Goal: Information Seeking & Learning: Find specific fact

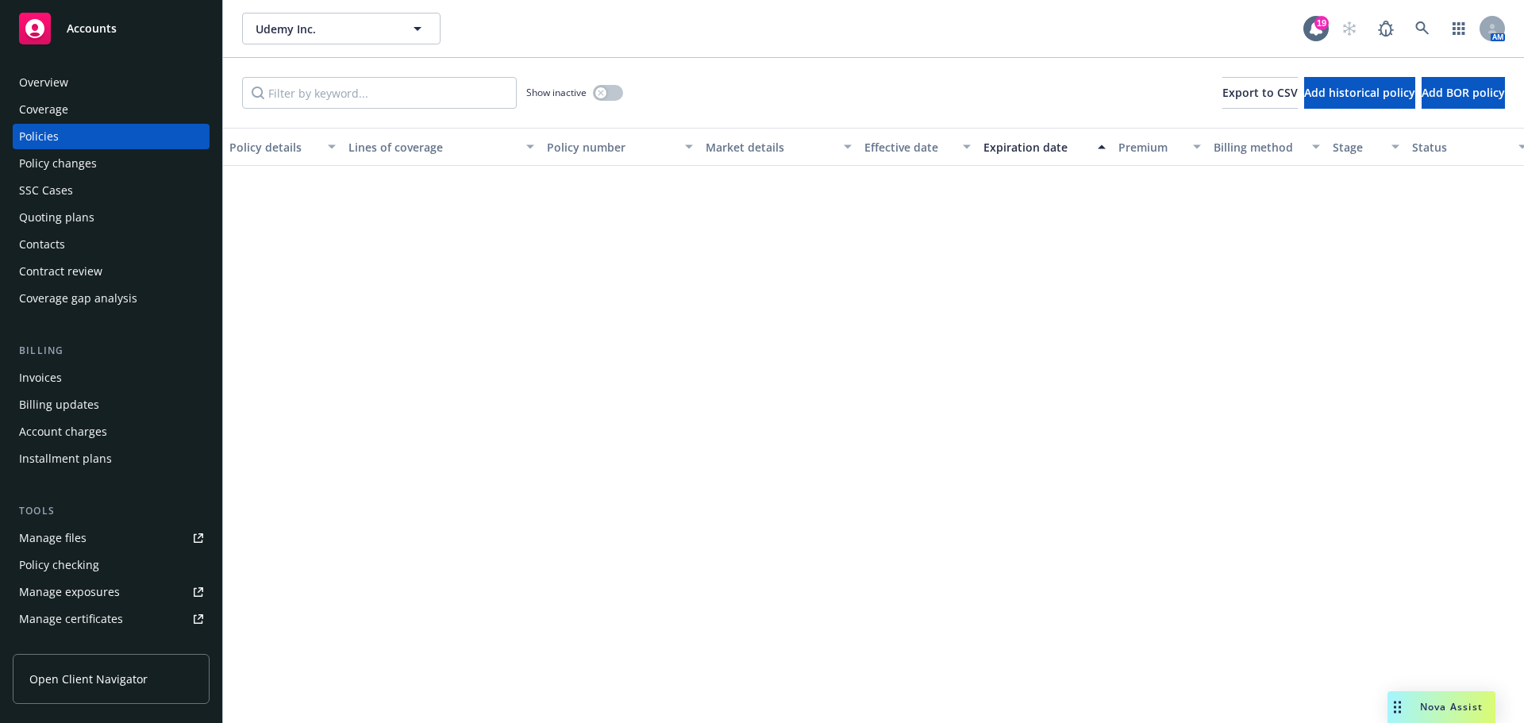
scroll to position [794, 0]
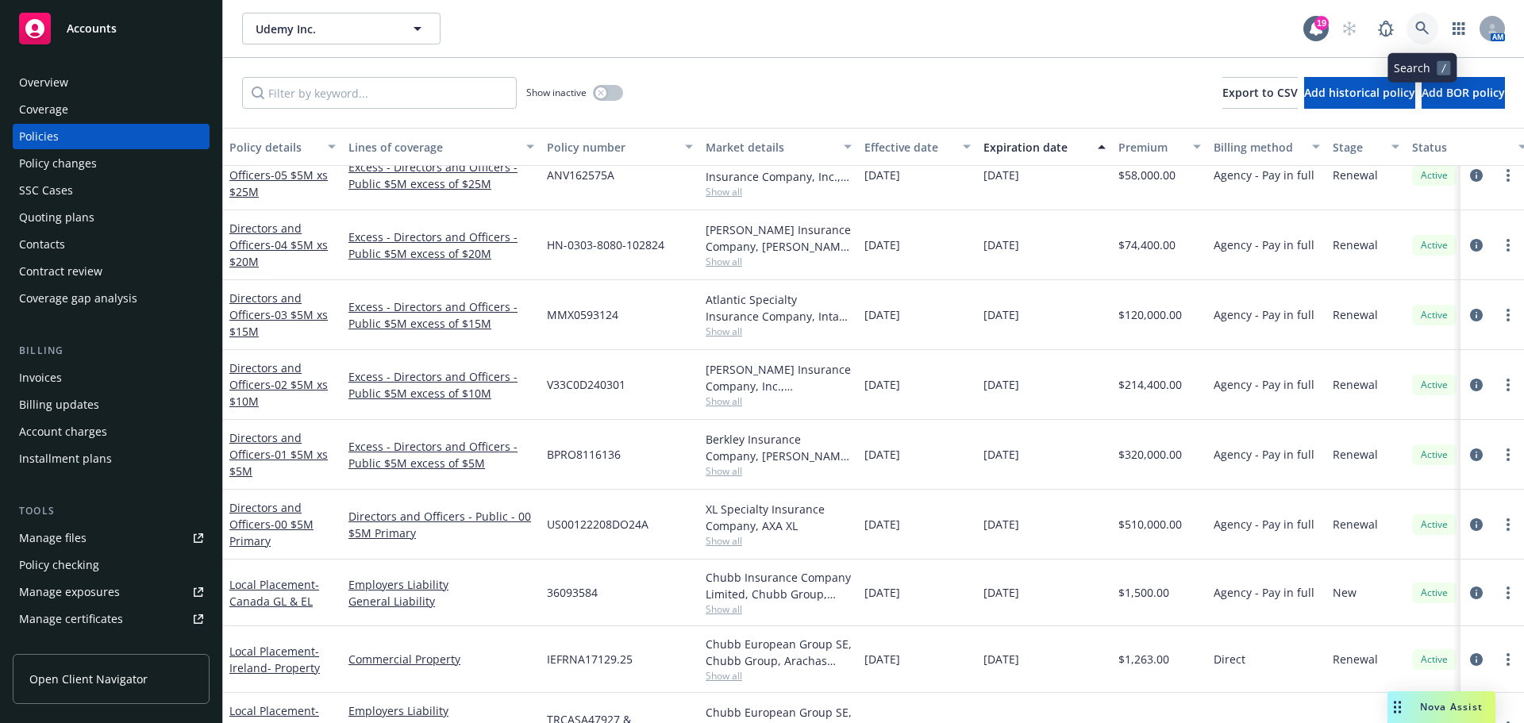
click at [1425, 23] on icon at bounding box center [1422, 28] width 14 height 14
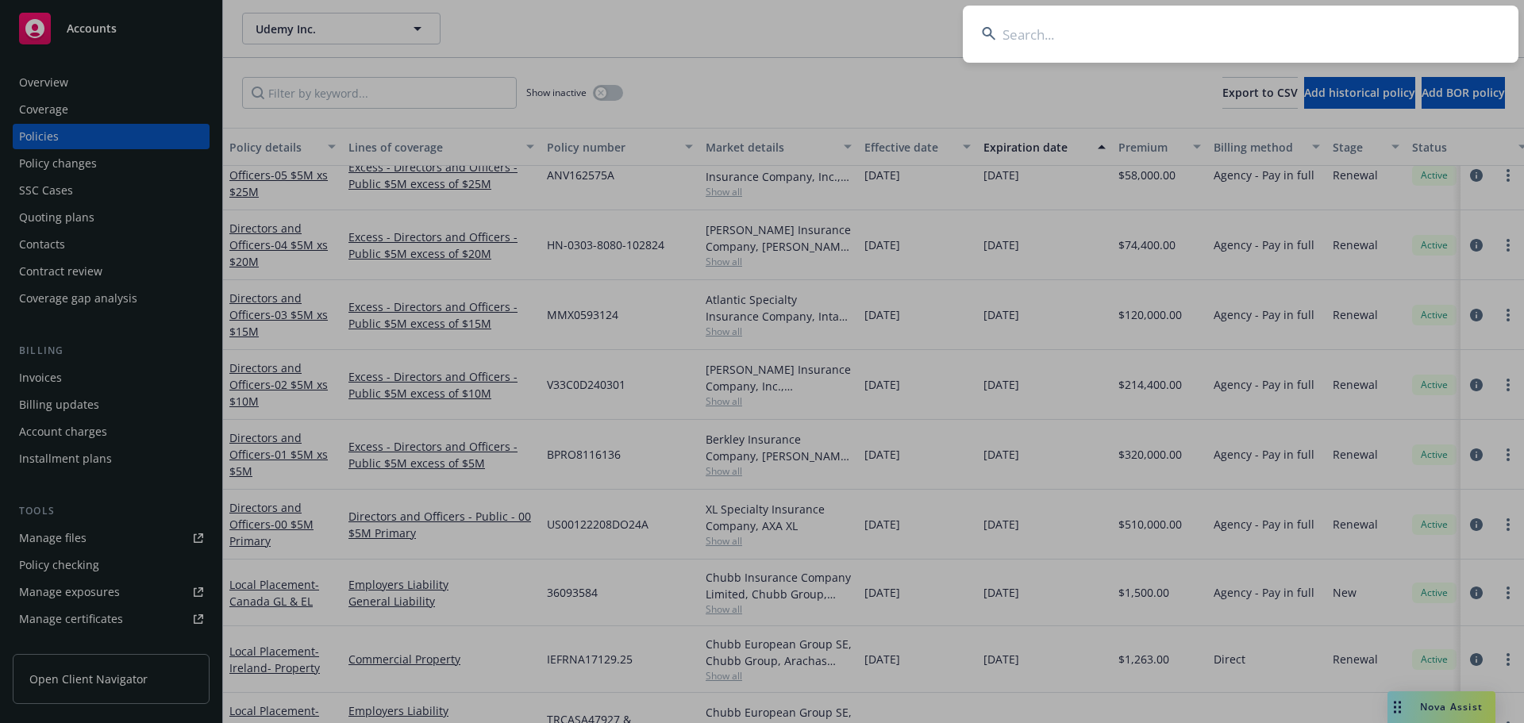
click at [1403, 41] on input at bounding box center [1241, 34] width 556 height 57
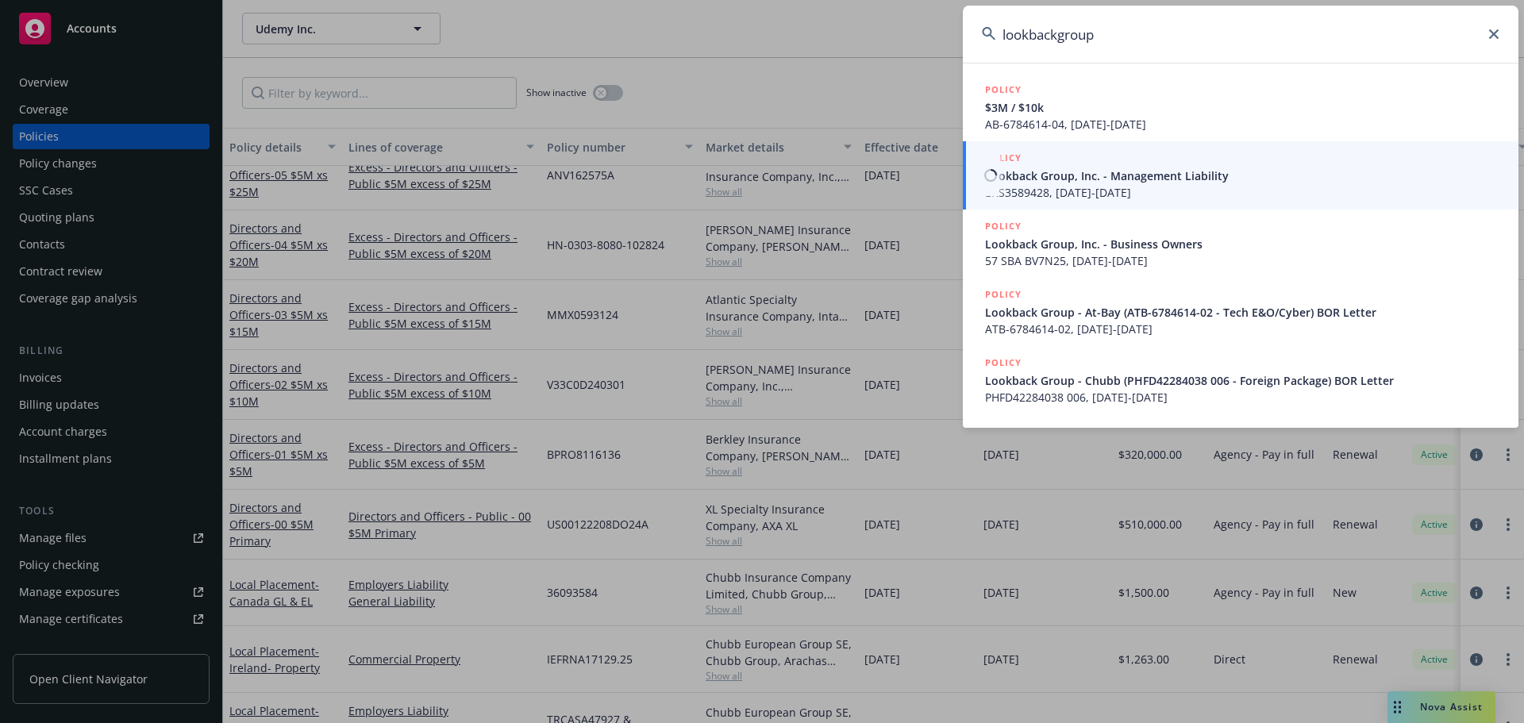
type input "lookbackgroup"
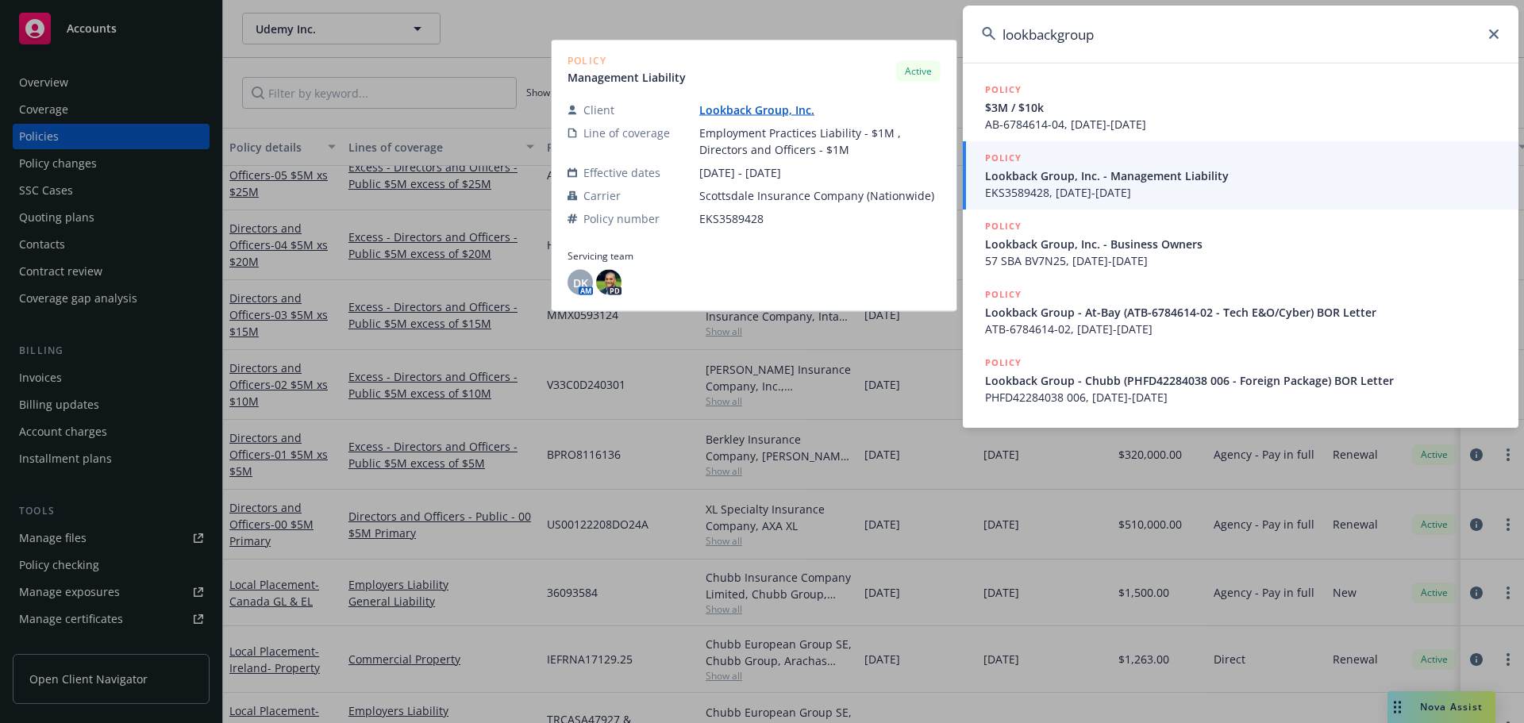
click at [1219, 190] on span "EKS3589428, 09/04/2025-09/04/2026" at bounding box center [1242, 192] width 514 height 17
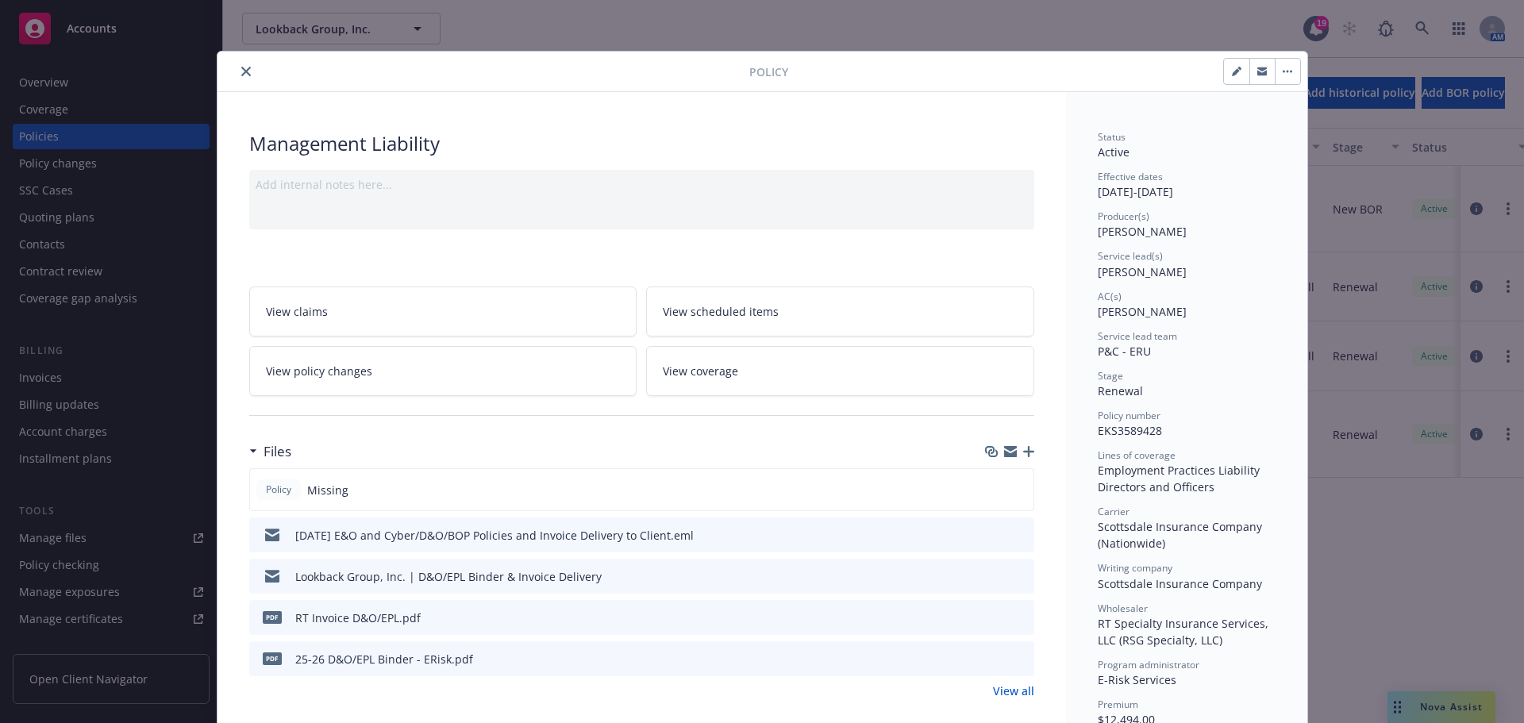
click at [240, 79] on button "close" at bounding box center [246, 71] width 19 height 19
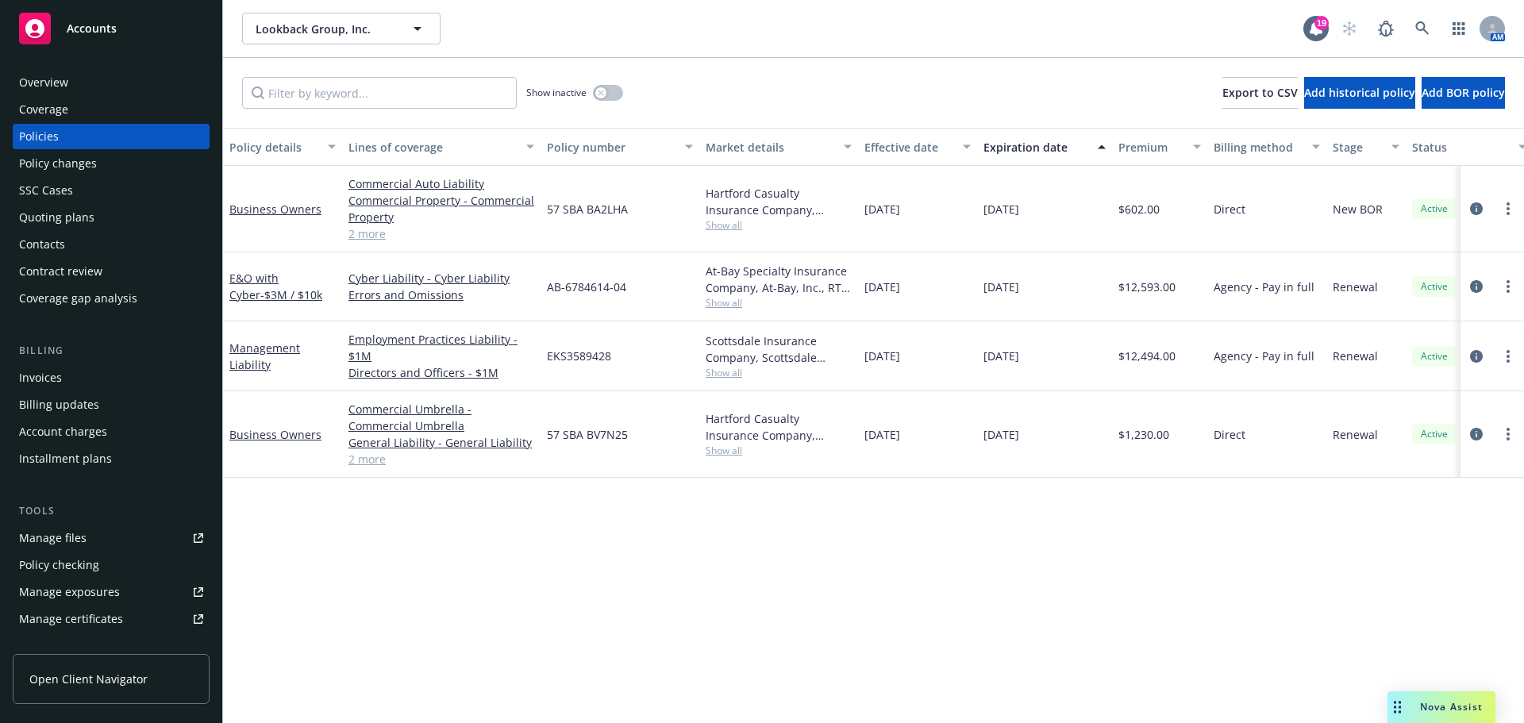
click at [63, 375] on div "Invoices" at bounding box center [111, 377] width 184 height 25
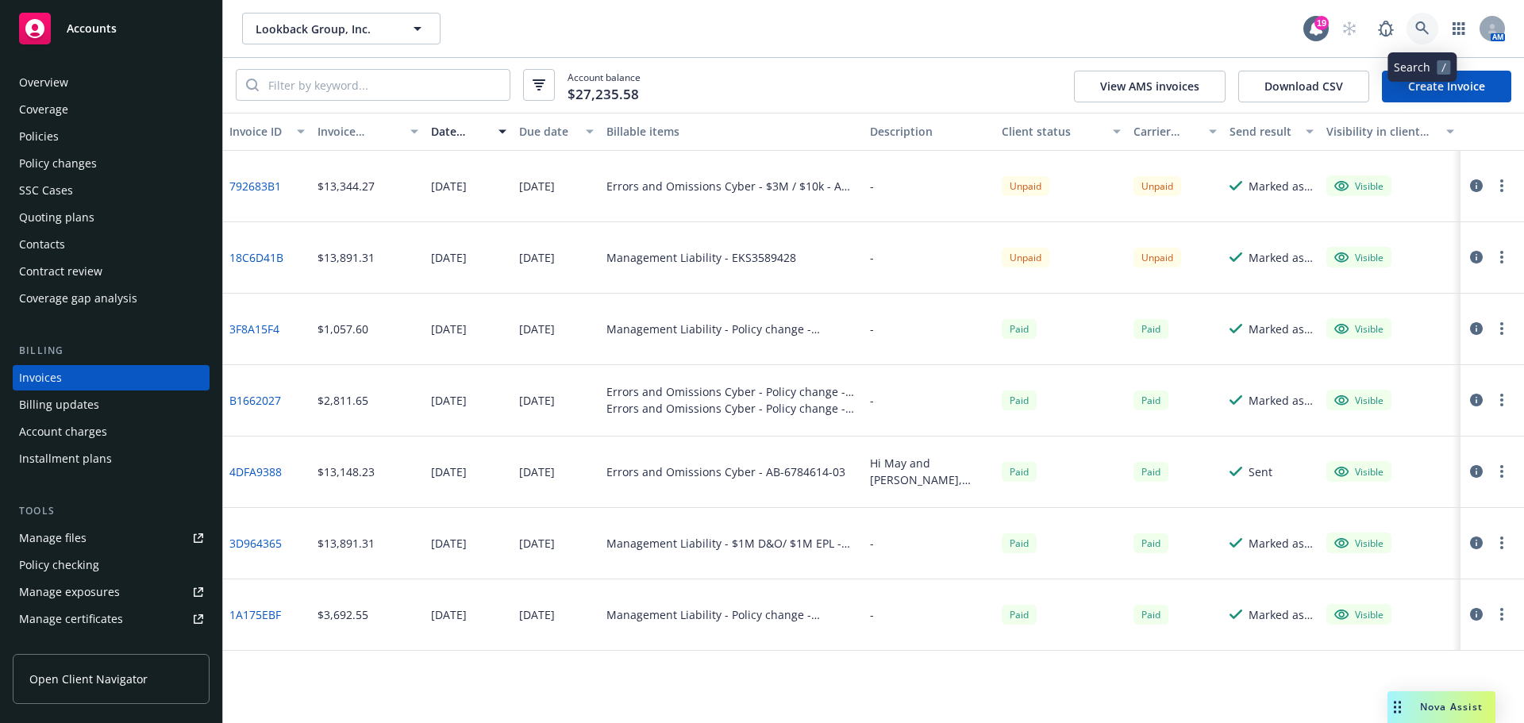
click at [1432, 30] on link at bounding box center [1422, 29] width 32 height 32
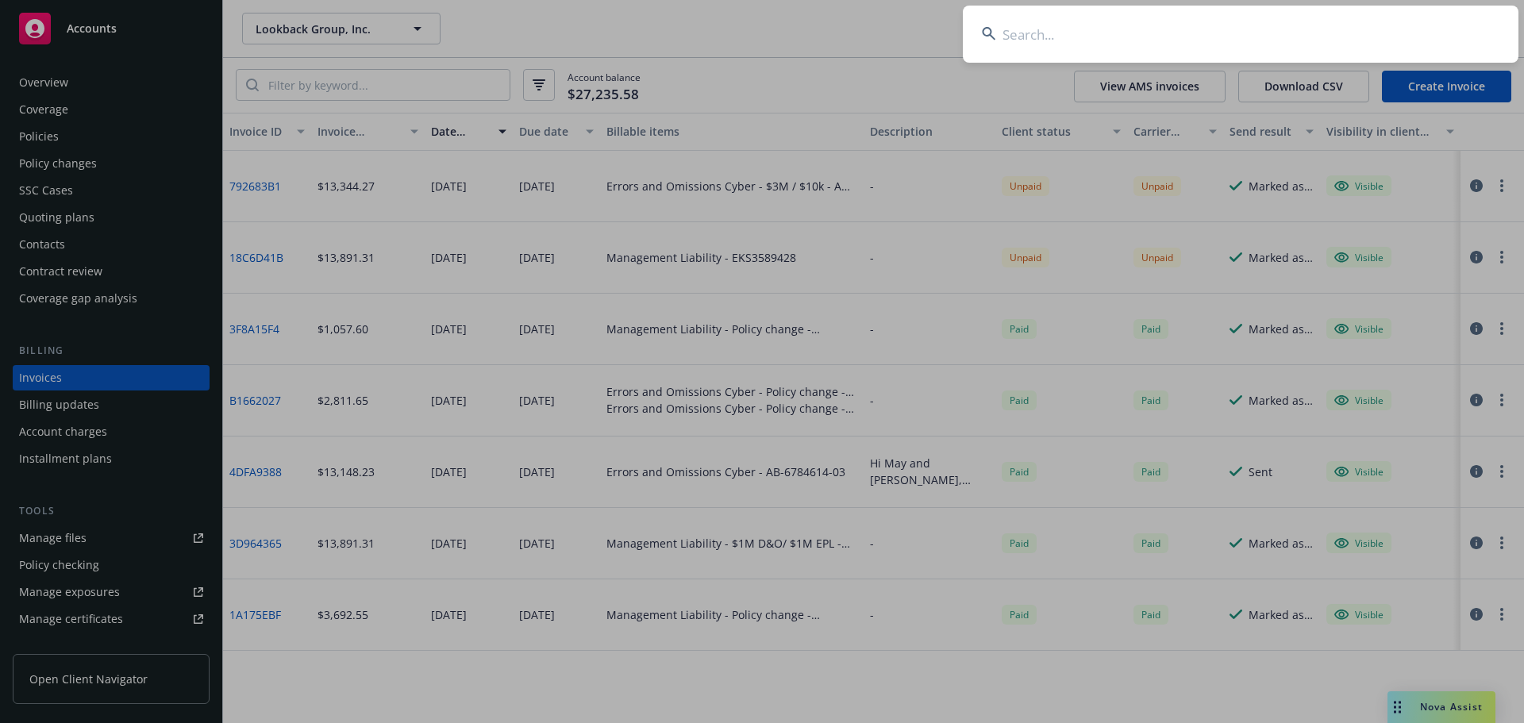
click at [1314, 24] on input at bounding box center [1241, 34] width 556 height 57
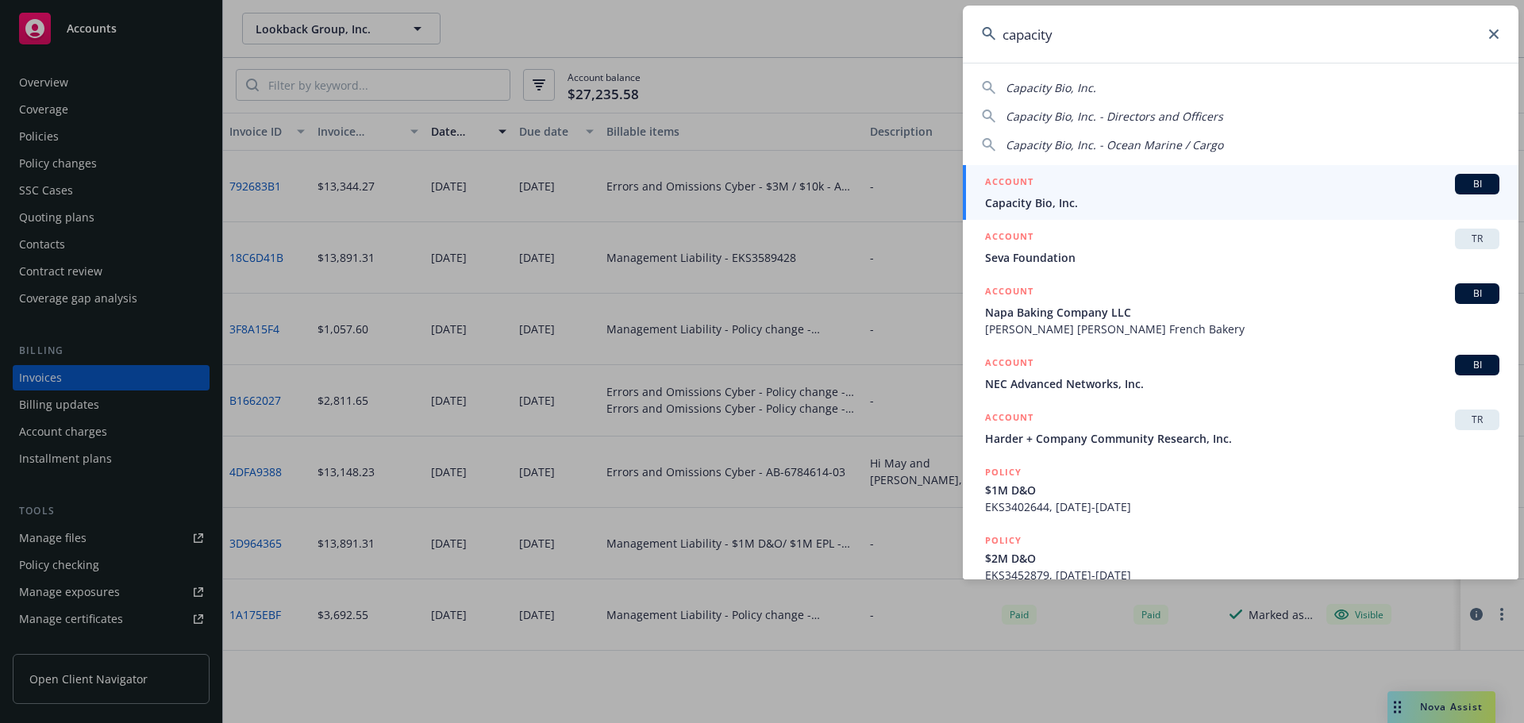
type input "capacity"
click at [1109, 188] on div "ACCOUNT BI" at bounding box center [1242, 184] width 514 height 21
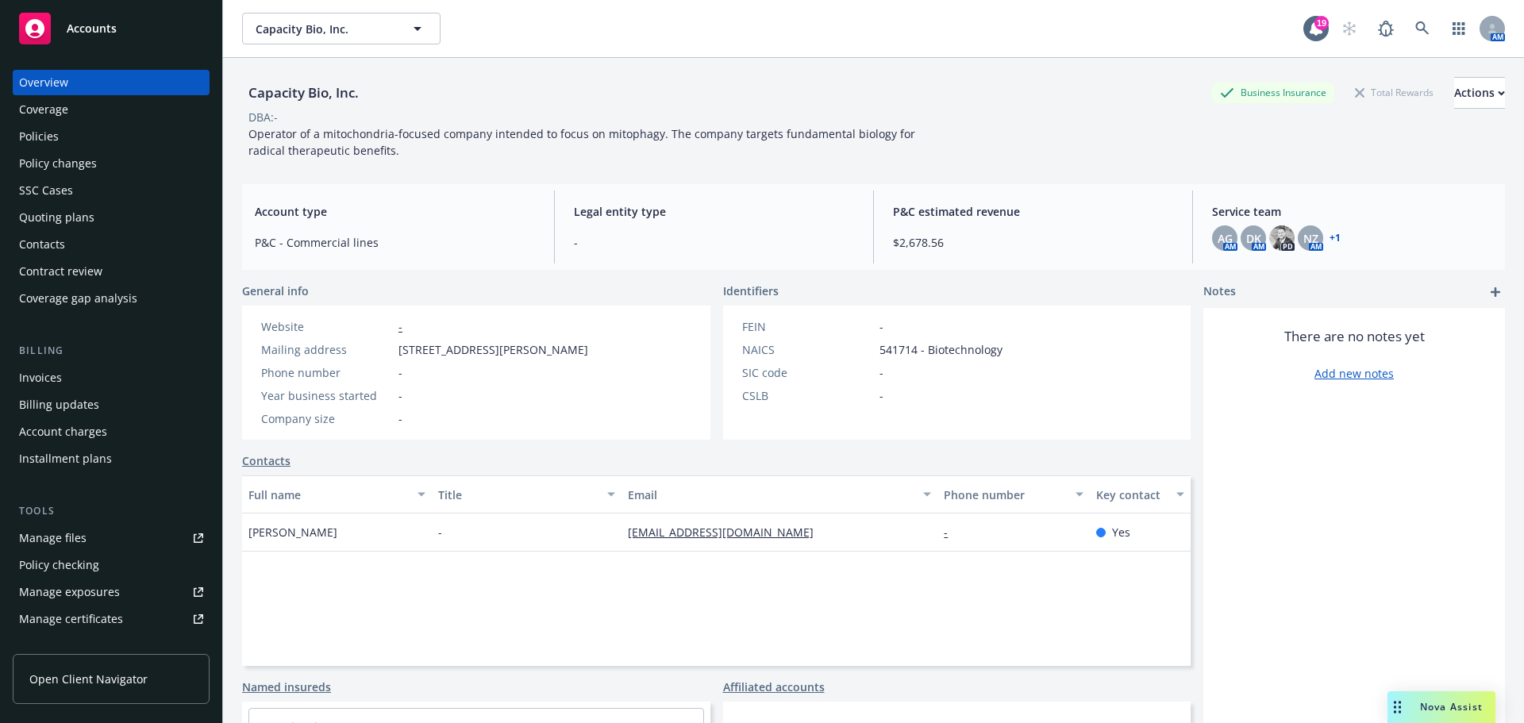
click at [98, 133] on div "Policies" at bounding box center [111, 136] width 184 height 25
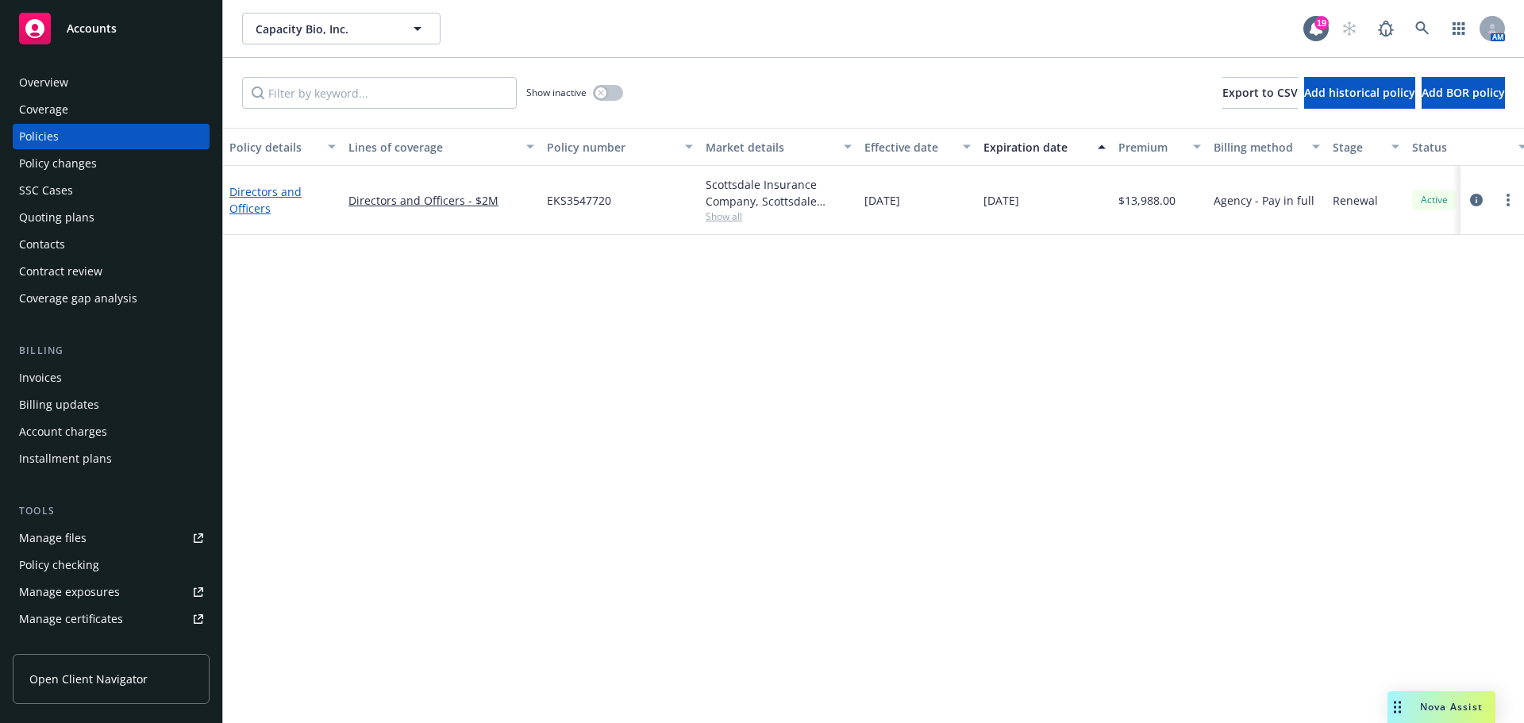
click at [256, 197] on link "Directors and Officers" at bounding box center [265, 200] width 72 height 32
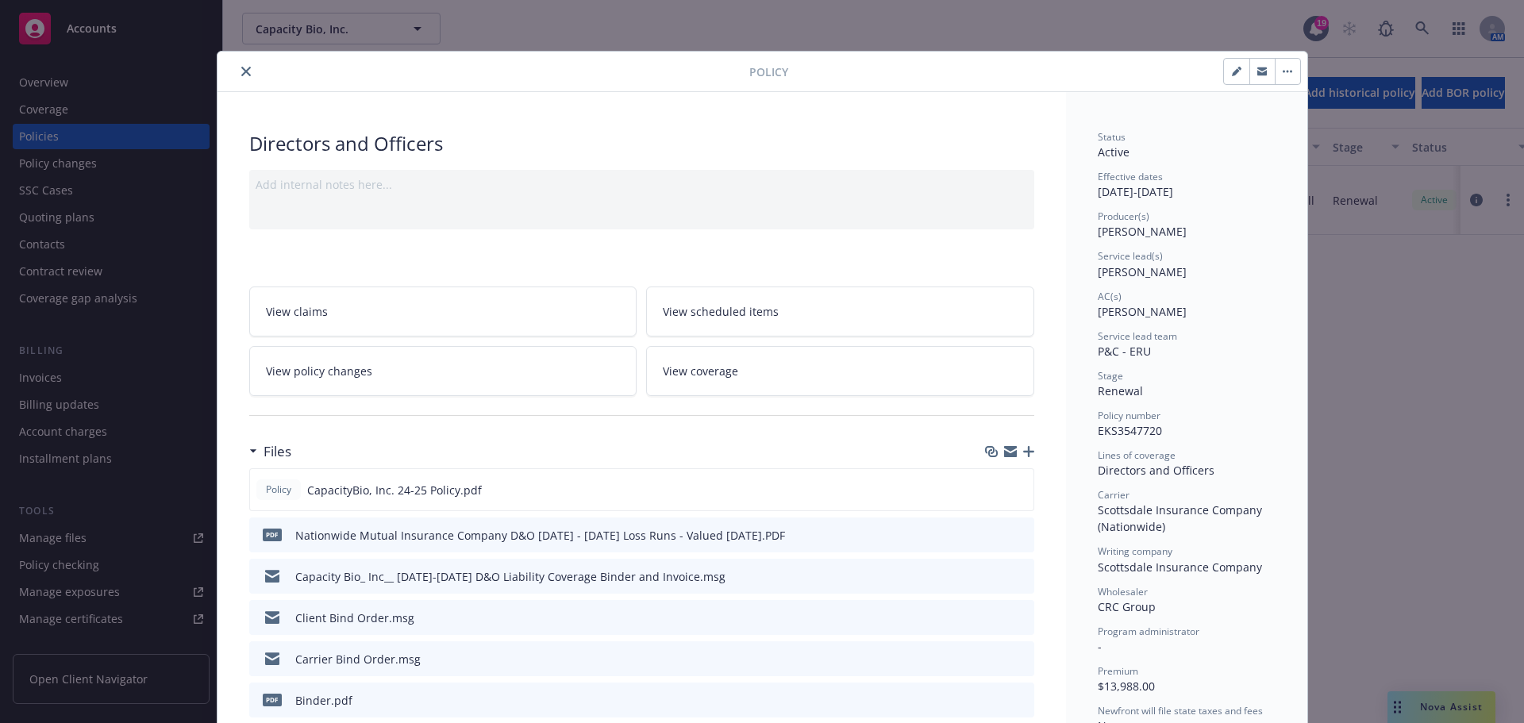
click at [245, 71] on button "close" at bounding box center [246, 71] width 19 height 19
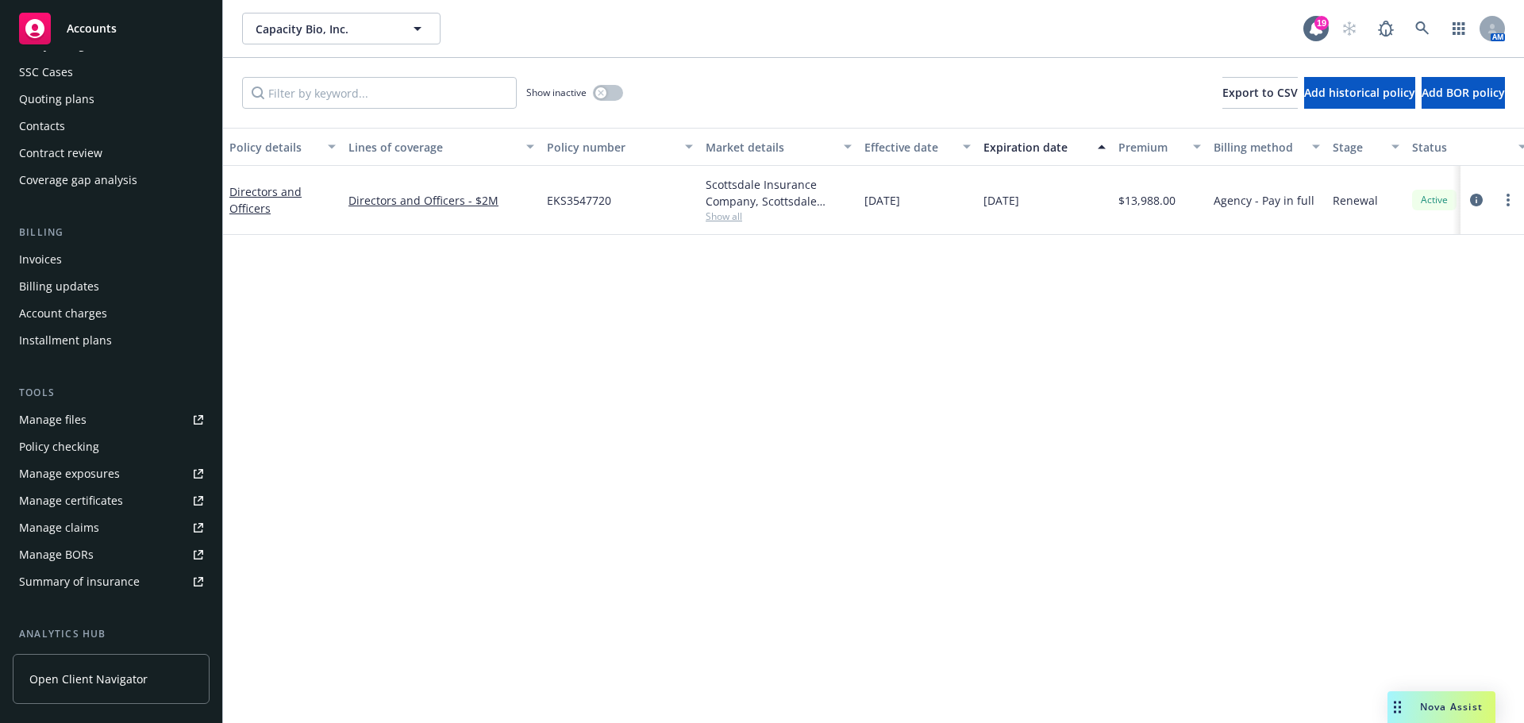
scroll to position [79, 0]
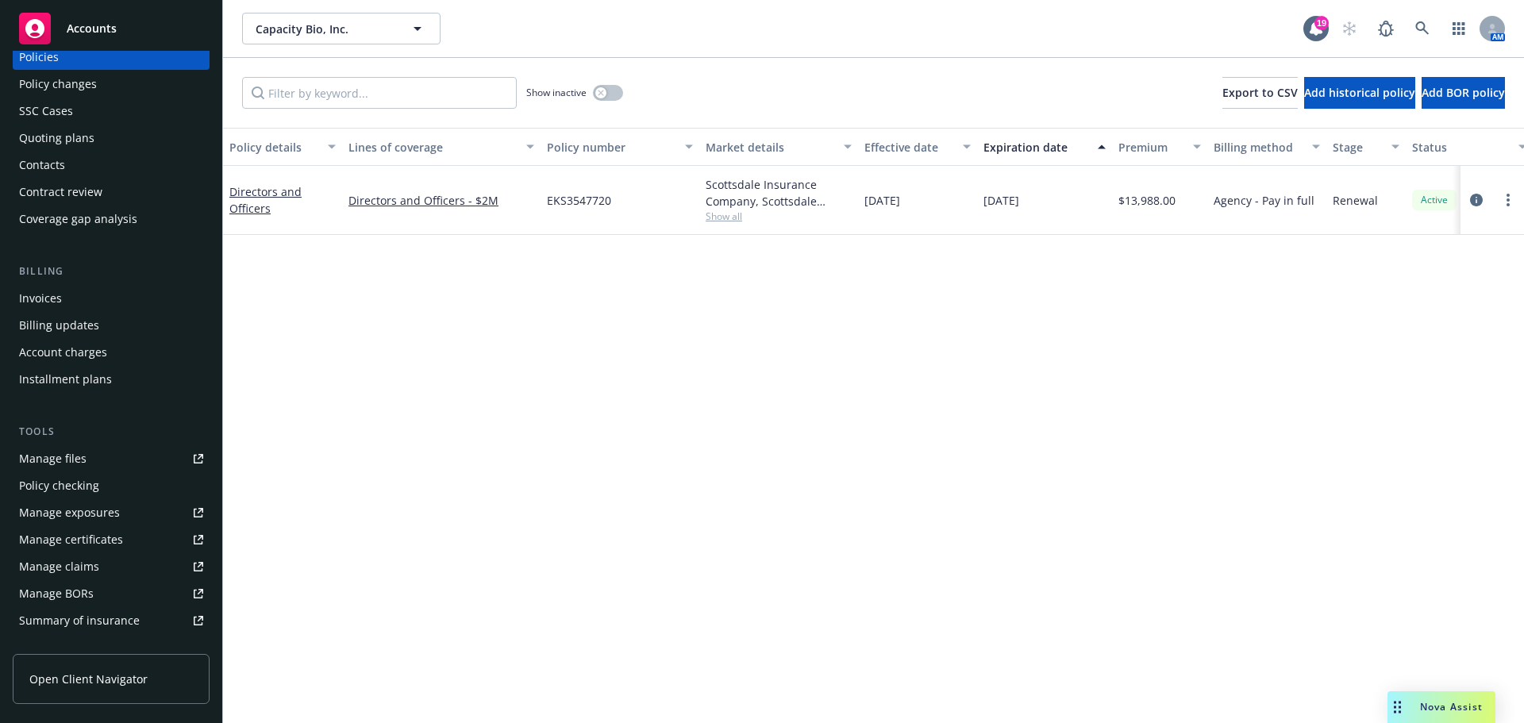
click at [90, 133] on div "Quoting plans" at bounding box center [56, 137] width 75 height 25
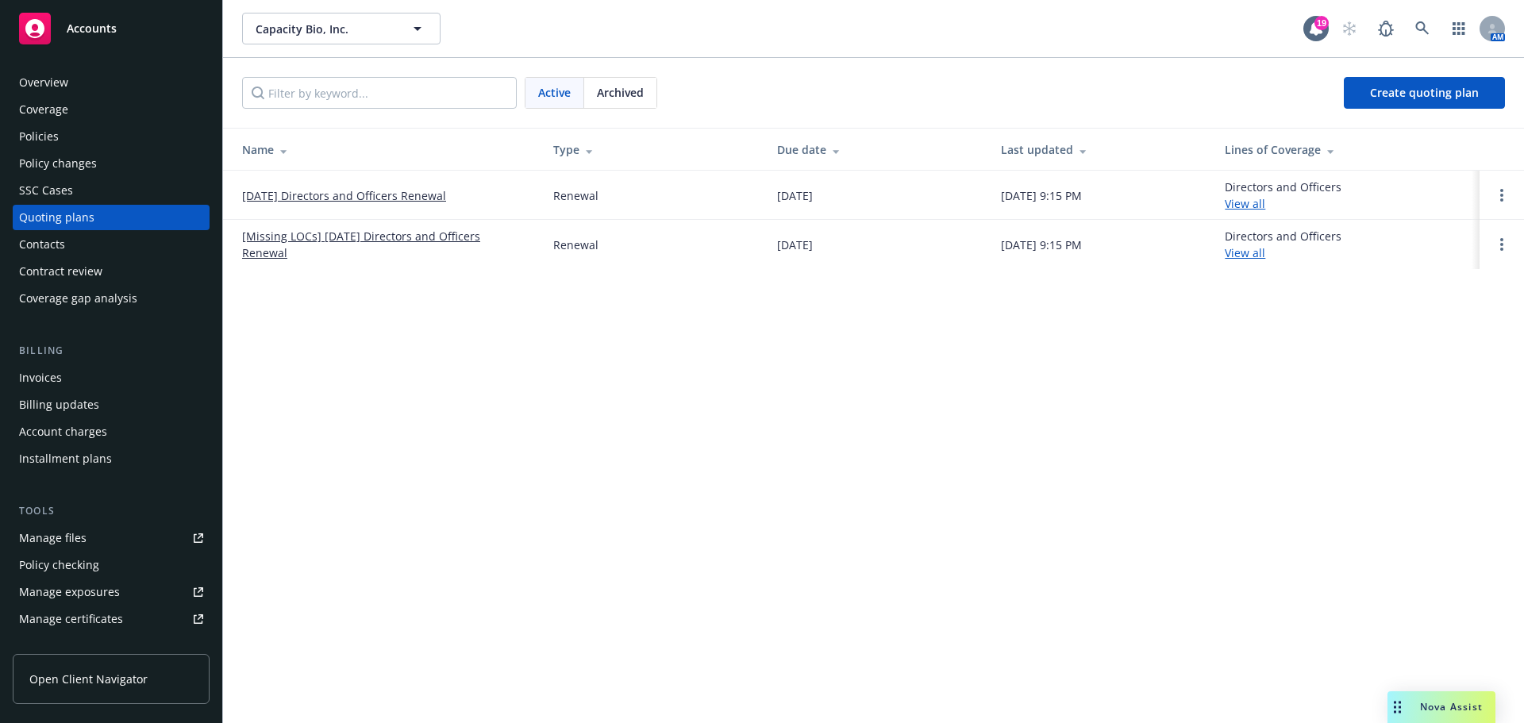
click at [408, 195] on link "10/25/25 Directors and Officers Renewal" at bounding box center [344, 195] width 204 height 17
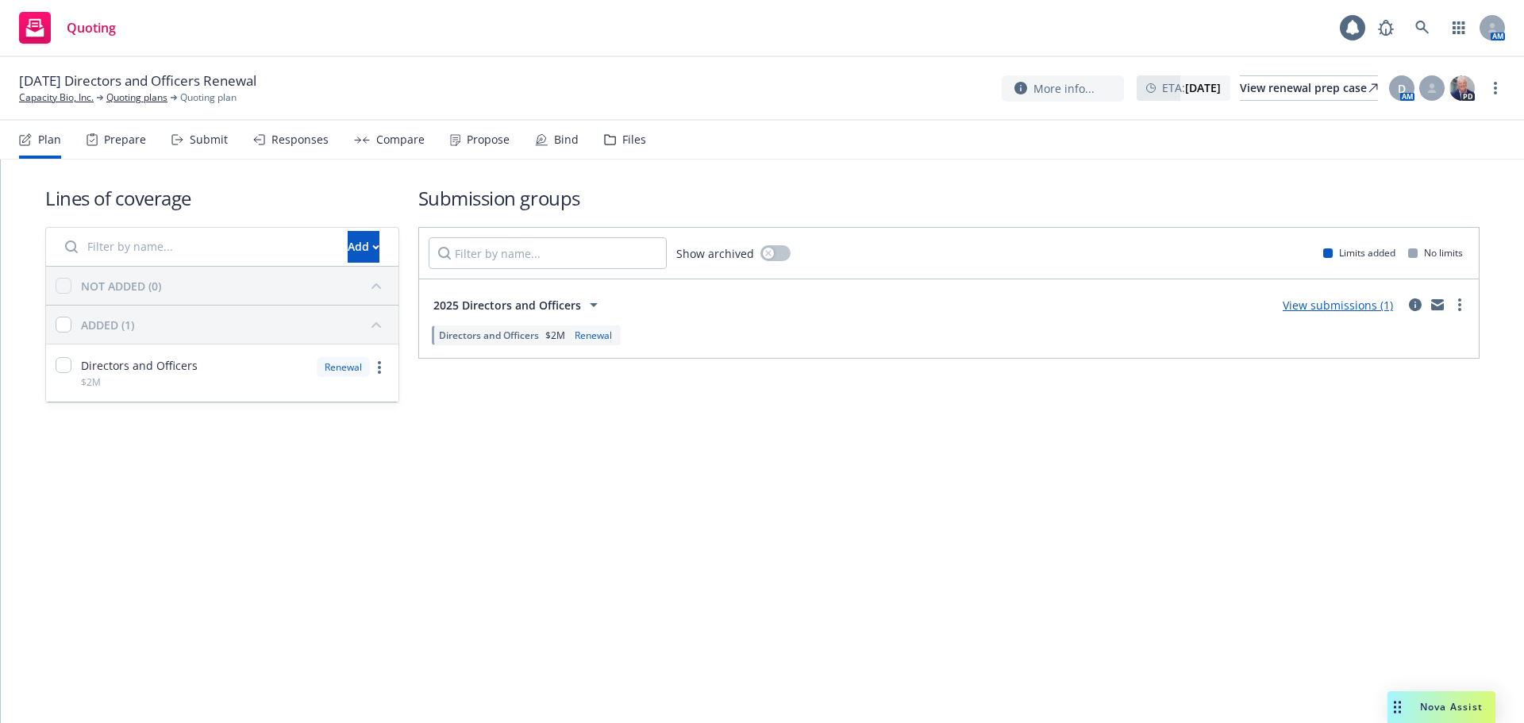
drag, startPoint x: 640, startPoint y: 143, endPoint x: 623, endPoint y: 143, distance: 17.5
click at [633, 143] on nav "Plan Prepare Submit Responses Compare Propose Bind Files" at bounding box center [762, 140] width 1486 height 38
click at [613, 140] on div "Files" at bounding box center [625, 140] width 42 height 38
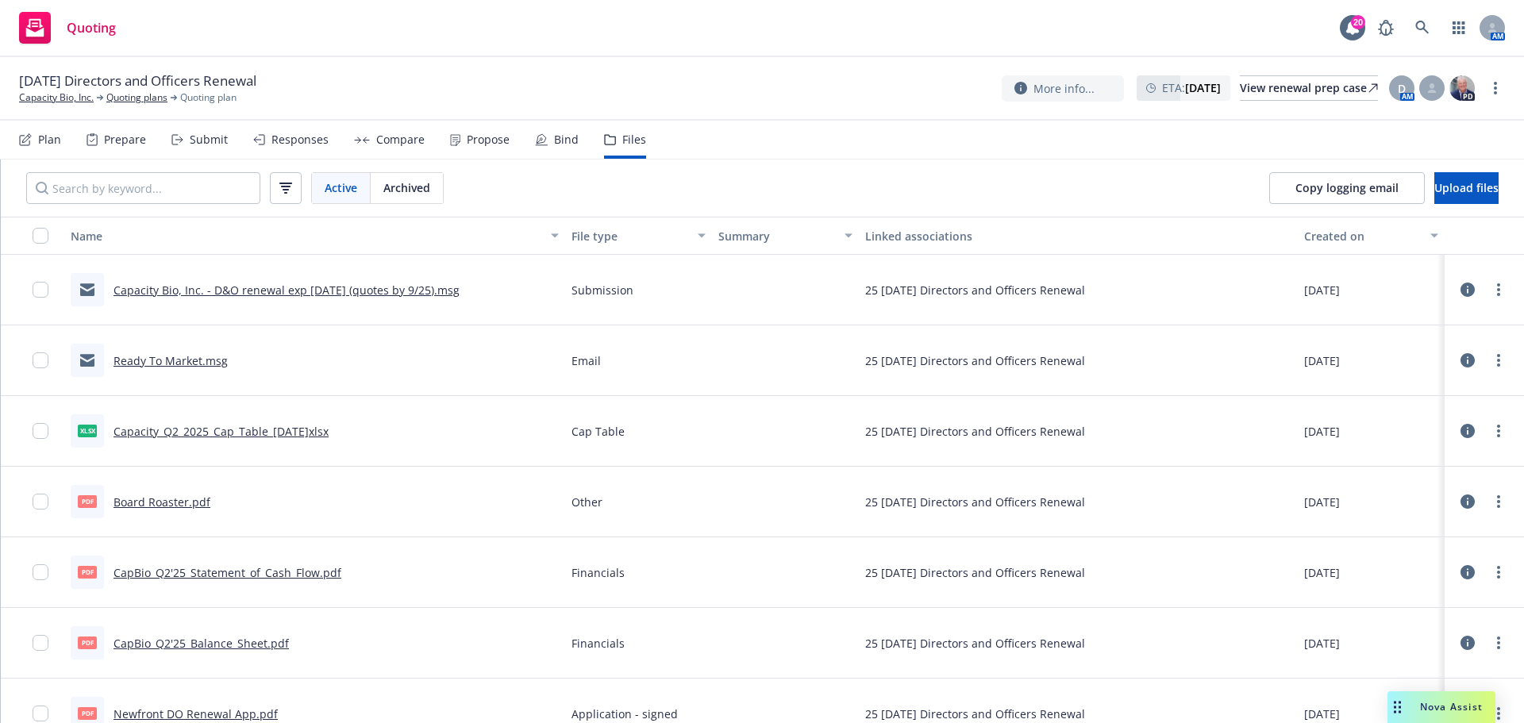
click at [157, 366] on link "Ready To Market.msg" at bounding box center [170, 360] width 114 height 15
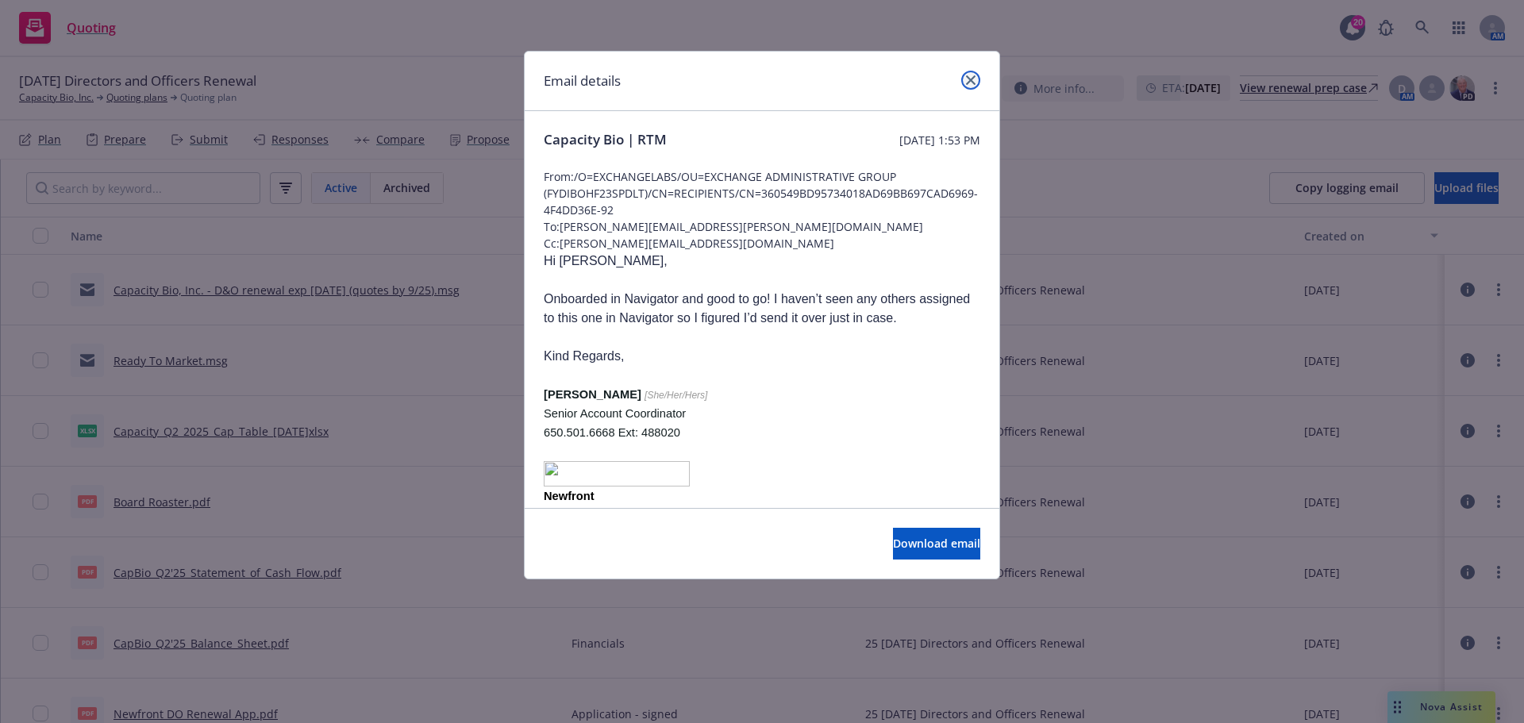
click at [967, 79] on icon "close" at bounding box center [971, 80] width 10 height 10
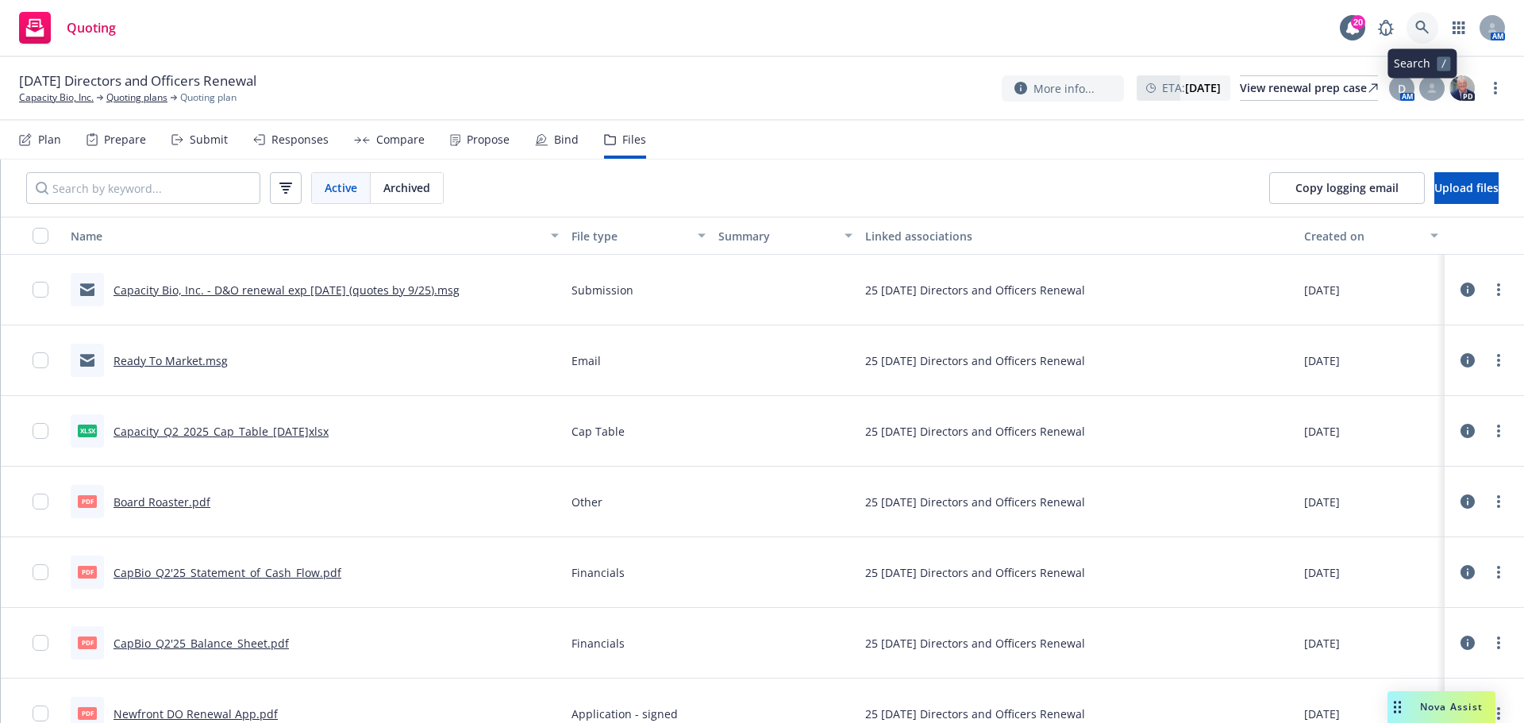
click at [1412, 25] on link at bounding box center [1422, 28] width 32 height 32
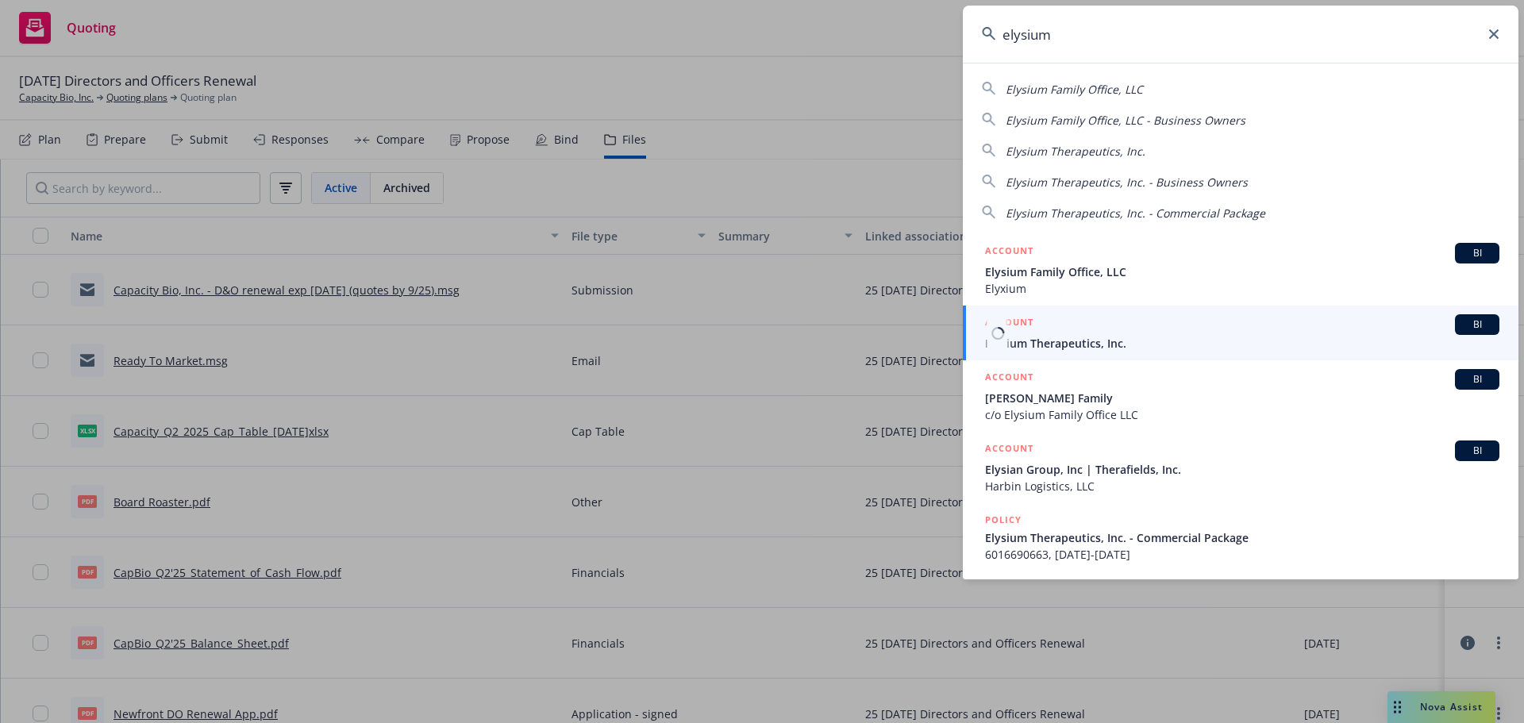
type input "elysium"
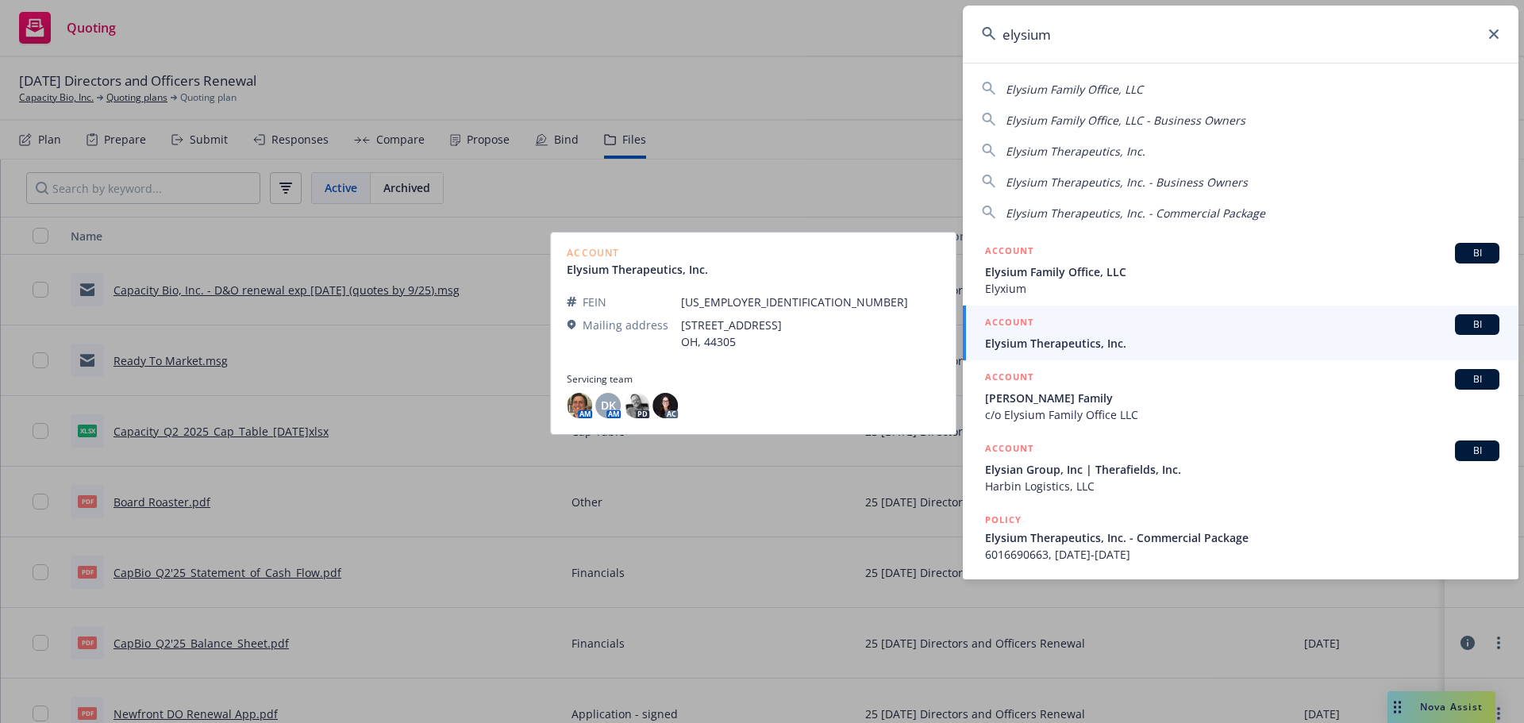
click at [1165, 341] on span "Elysium Therapeutics, Inc." at bounding box center [1242, 343] width 514 height 17
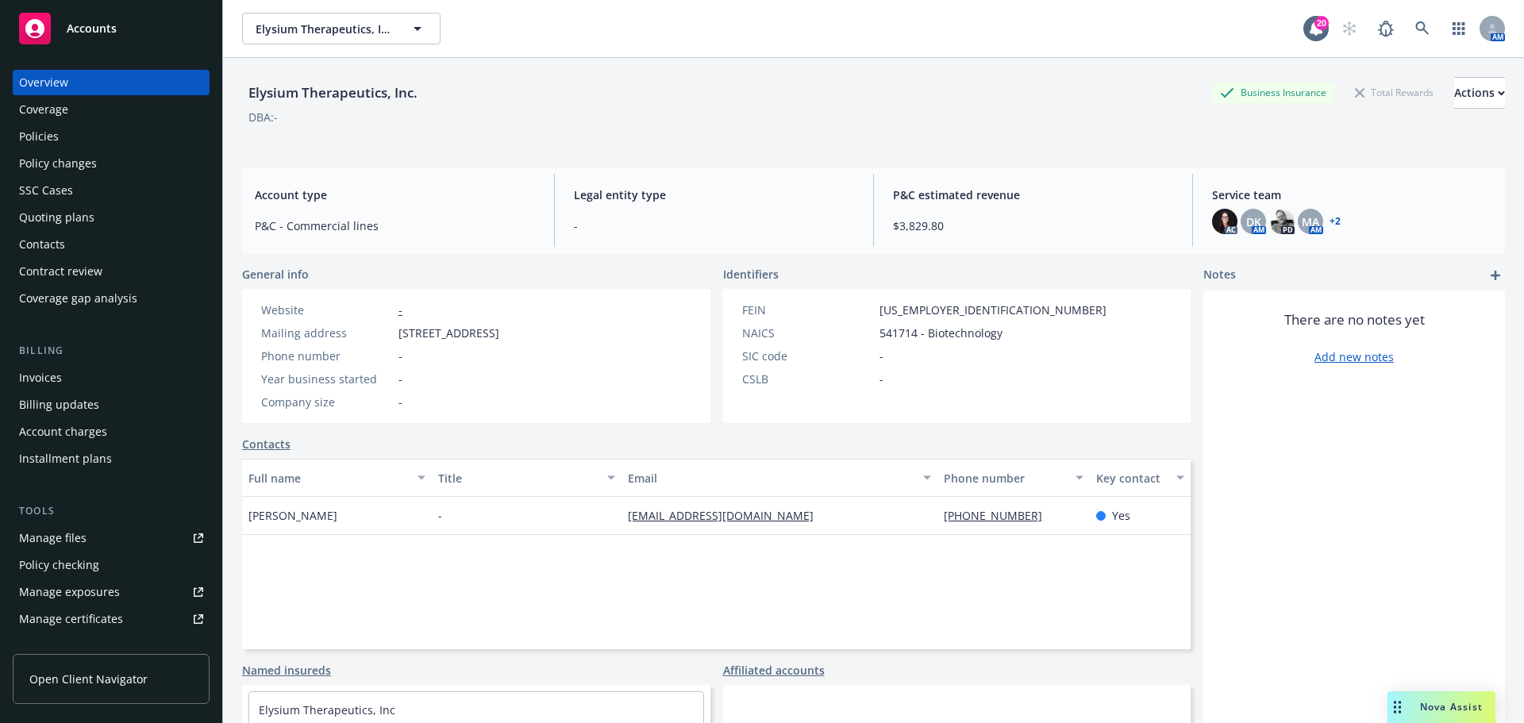
click at [121, 136] on div "Policies" at bounding box center [111, 136] width 184 height 25
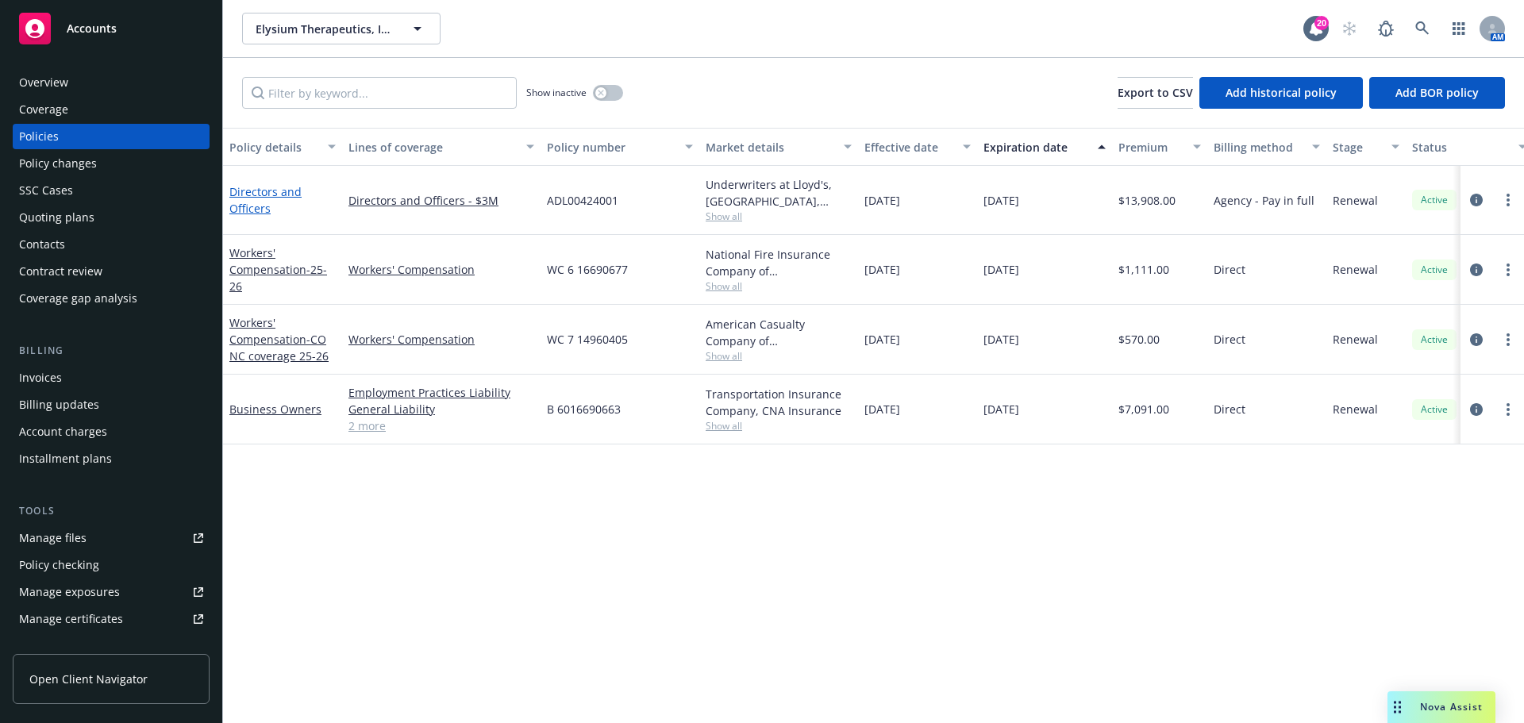
click at [257, 191] on link "Directors and Officers" at bounding box center [265, 200] width 72 height 32
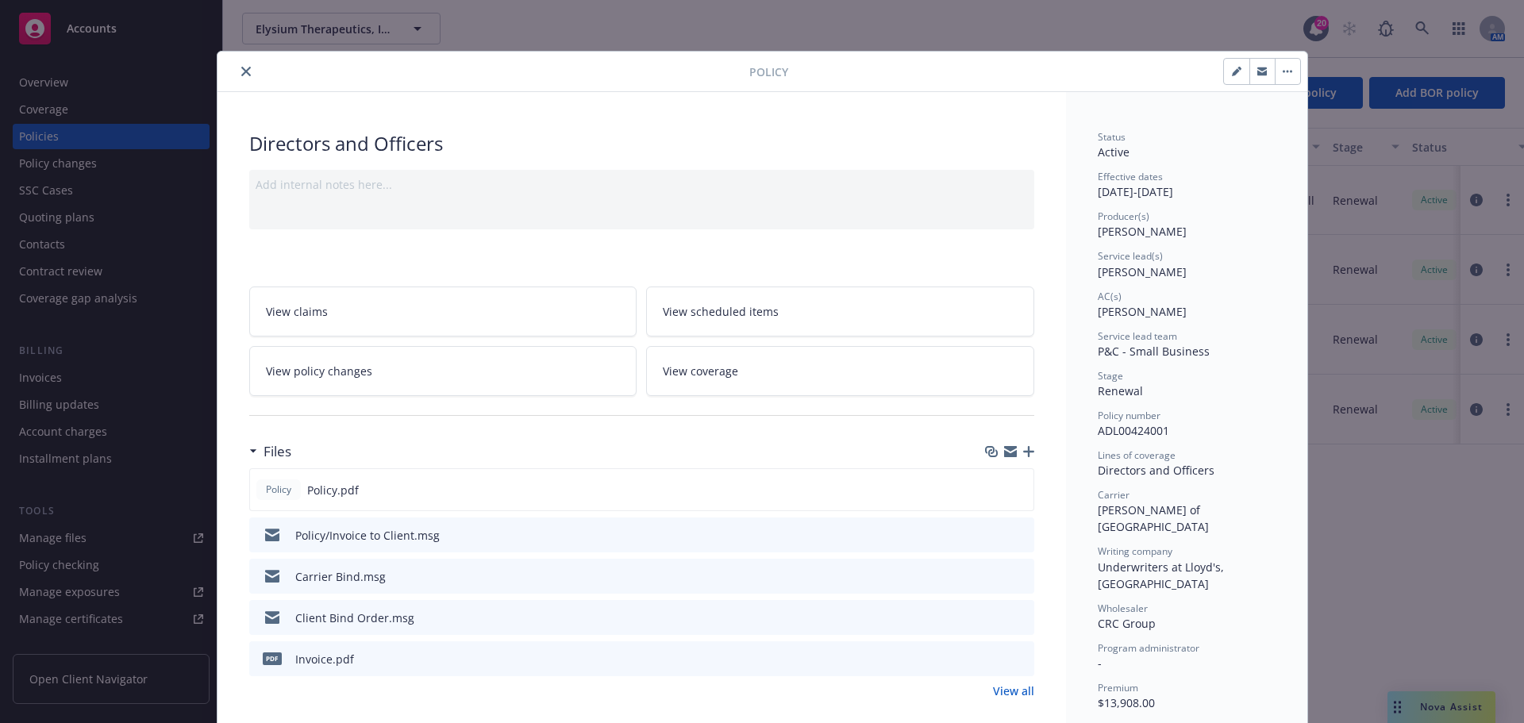
click at [237, 70] on button "close" at bounding box center [246, 71] width 19 height 19
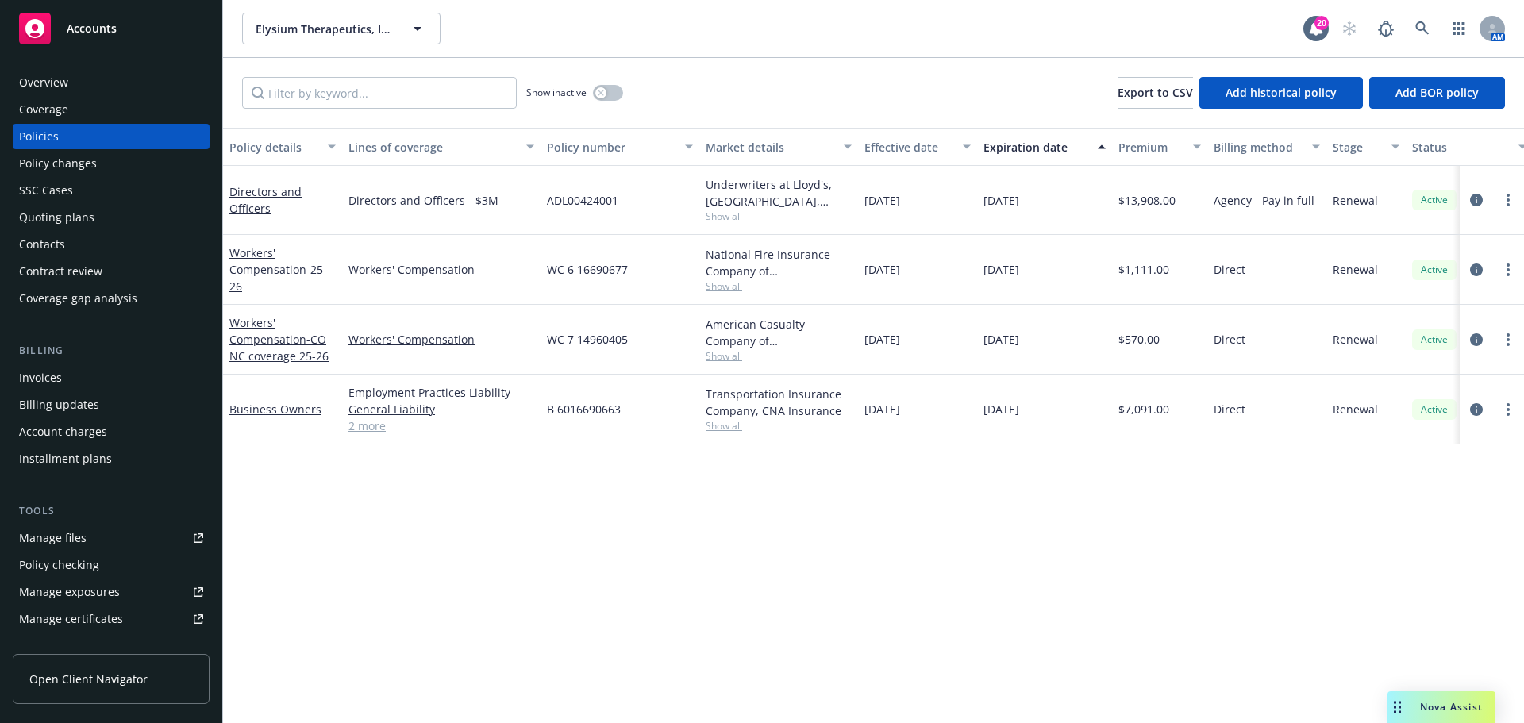
click at [88, 212] on div "Quoting plans" at bounding box center [56, 217] width 75 height 25
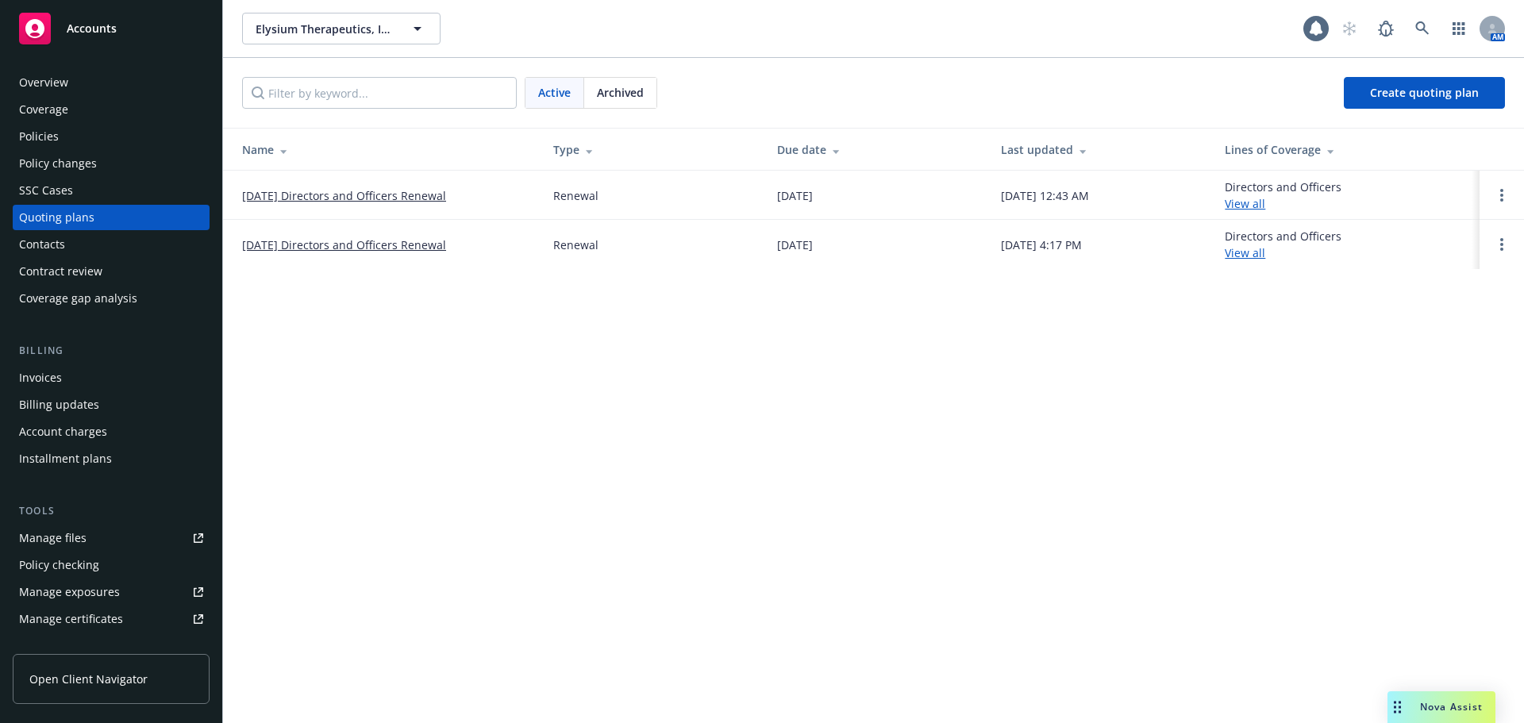
click at [349, 197] on link "10/27/25 Directors and Officers Renewal" at bounding box center [344, 195] width 204 height 17
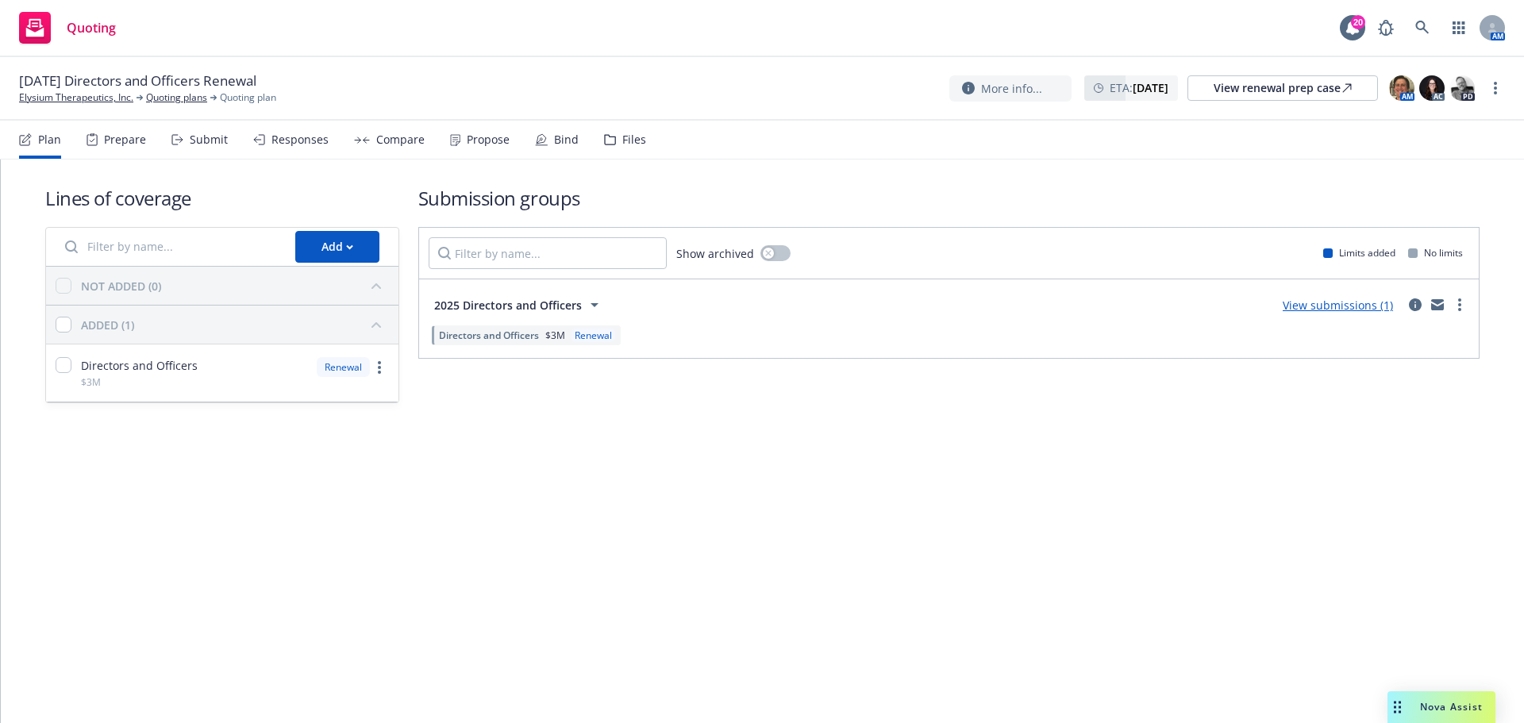
click at [625, 144] on div "Files" at bounding box center [634, 139] width 24 height 13
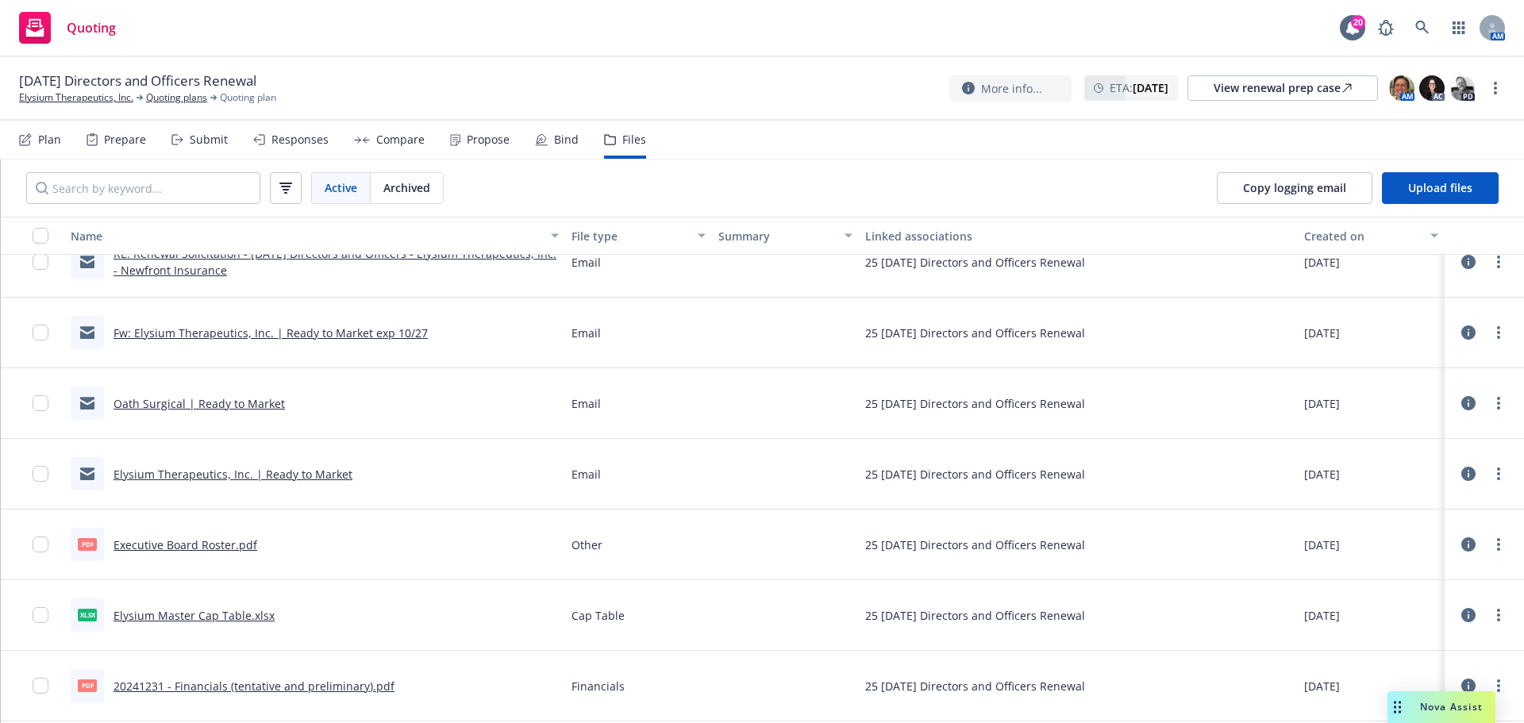
scroll to position [317, 0]
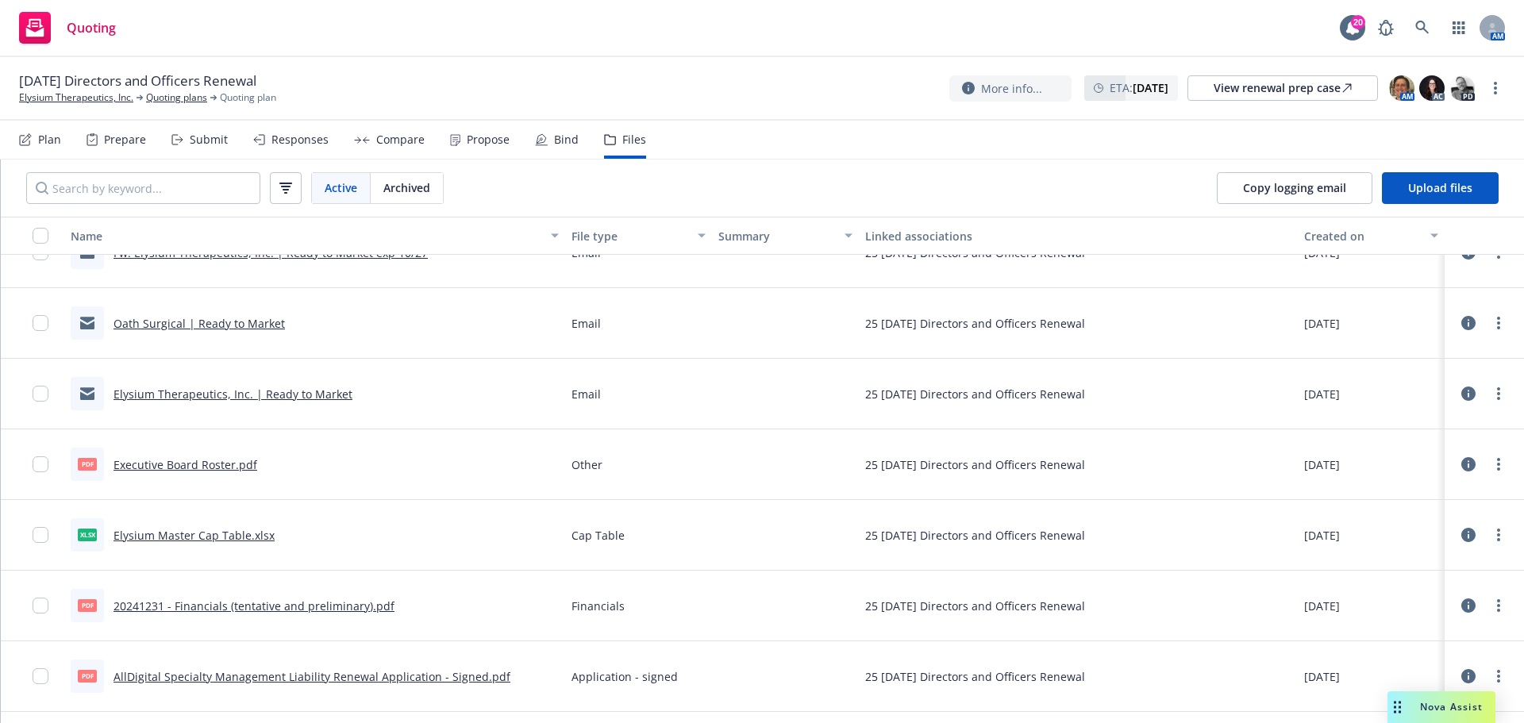
click at [225, 317] on link "Oath Surgical | Ready to Market" at bounding box center [198, 323] width 171 height 15
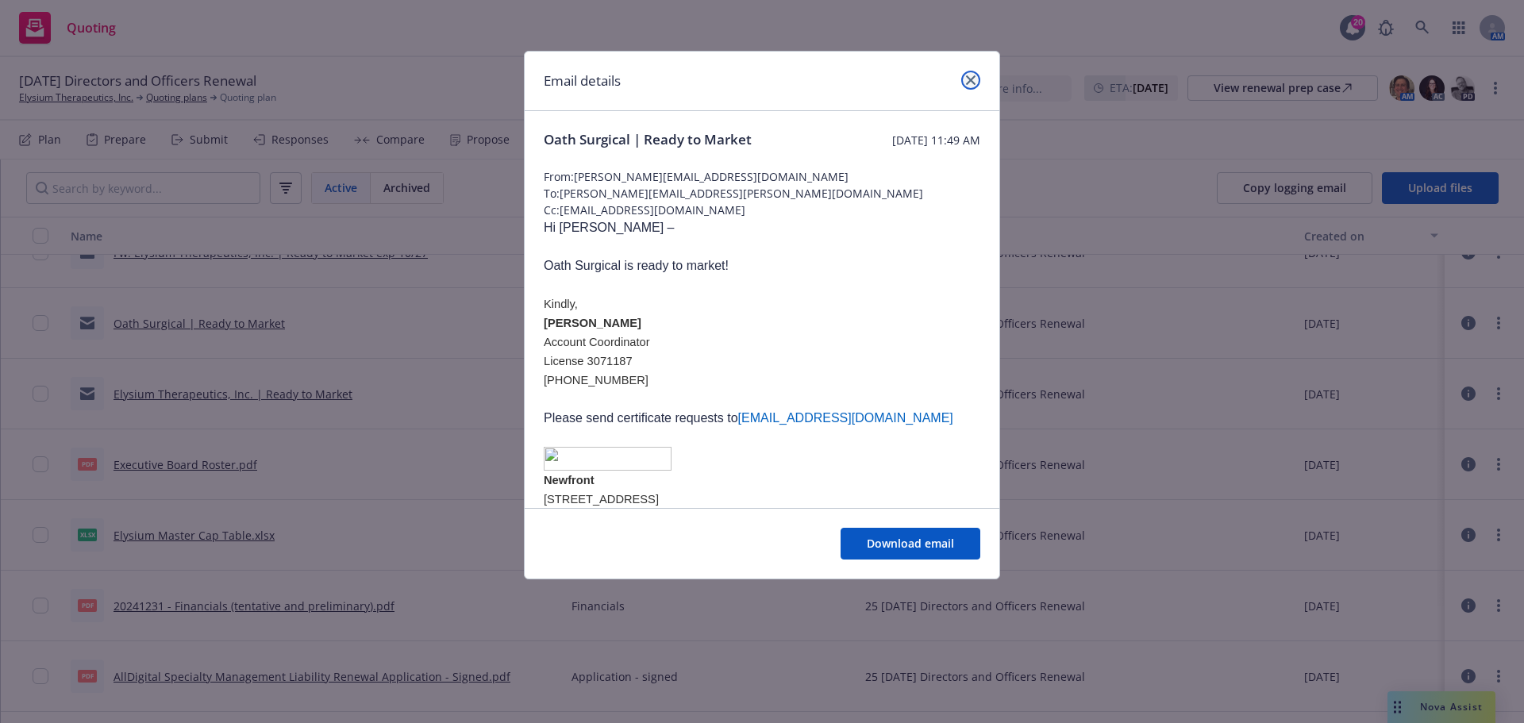
click at [974, 79] on icon "close" at bounding box center [971, 80] width 10 height 10
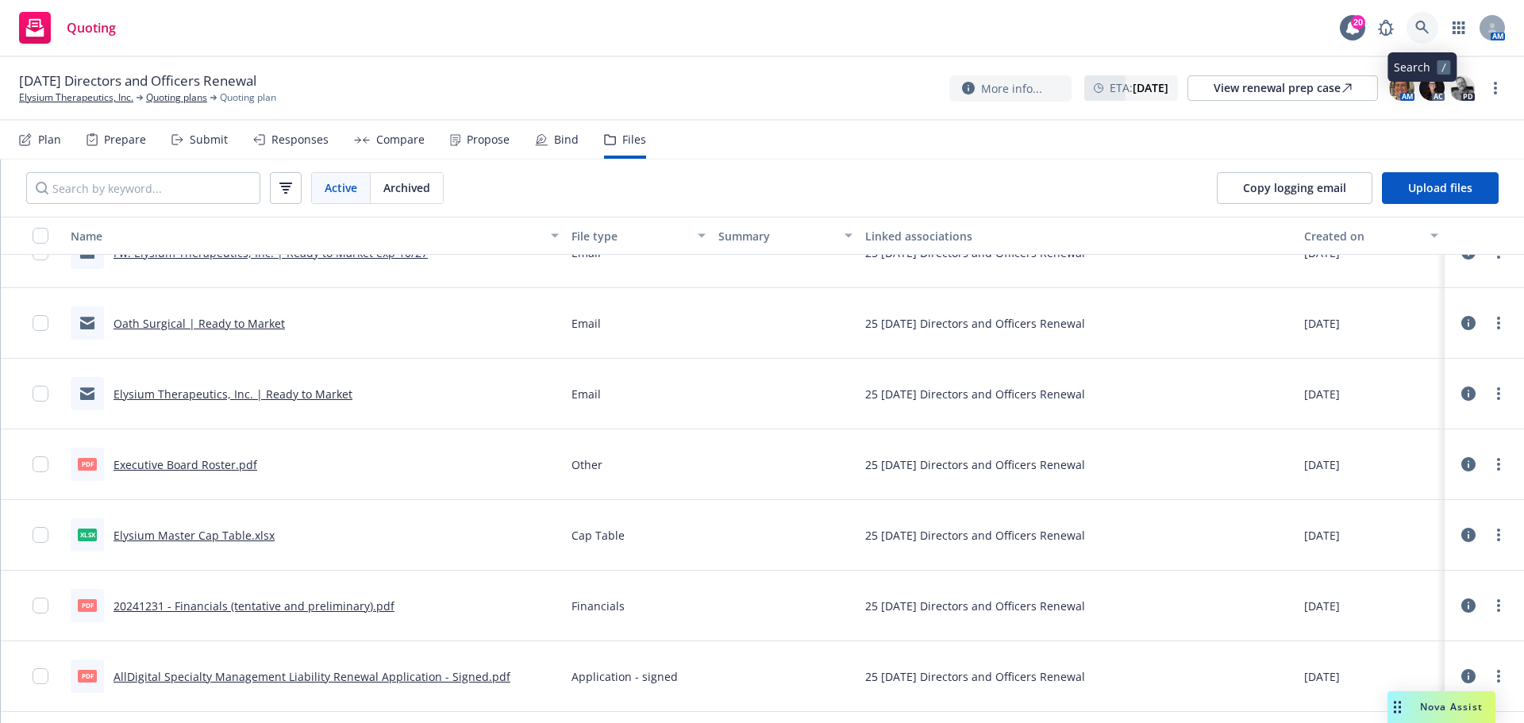
click at [1421, 28] on icon at bounding box center [1422, 28] width 14 height 14
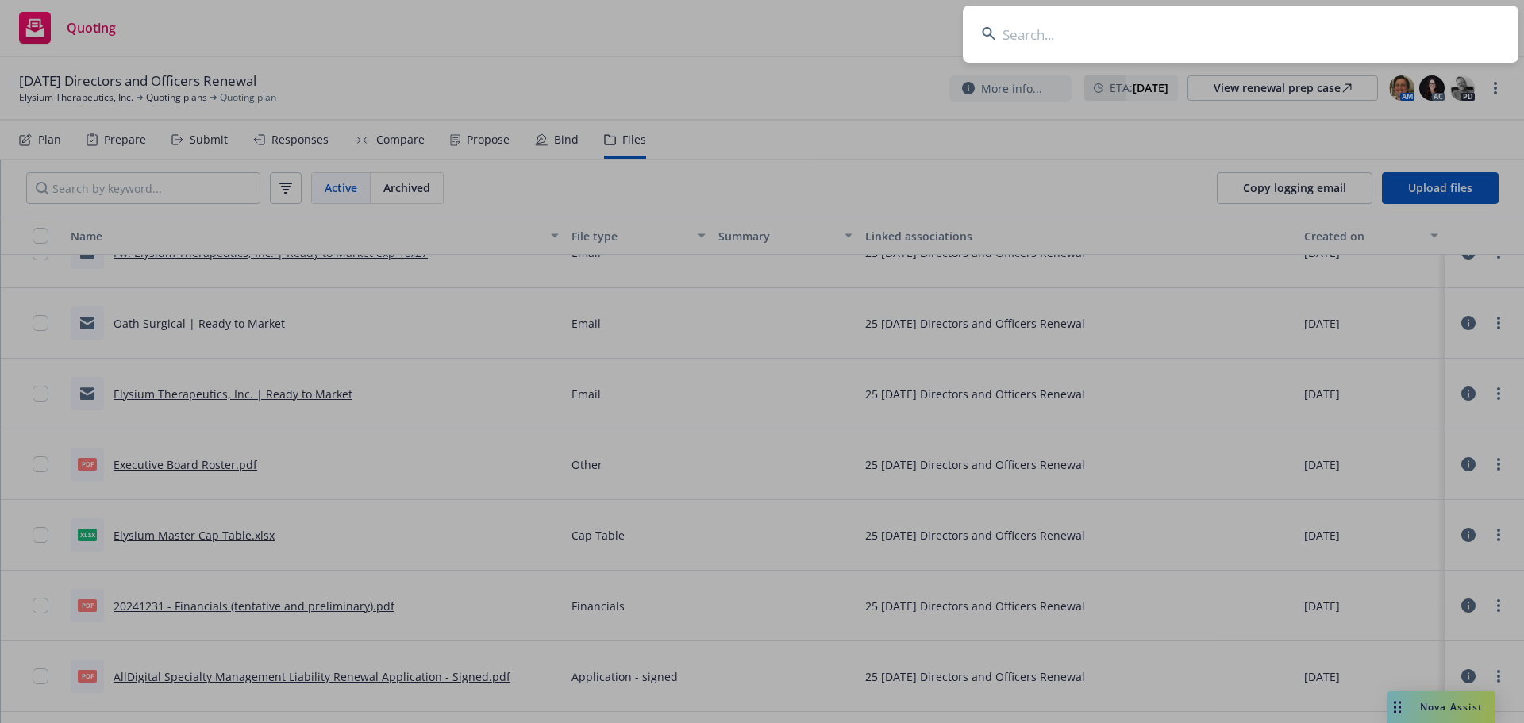
click at [1379, 22] on input at bounding box center [1241, 34] width 556 height 57
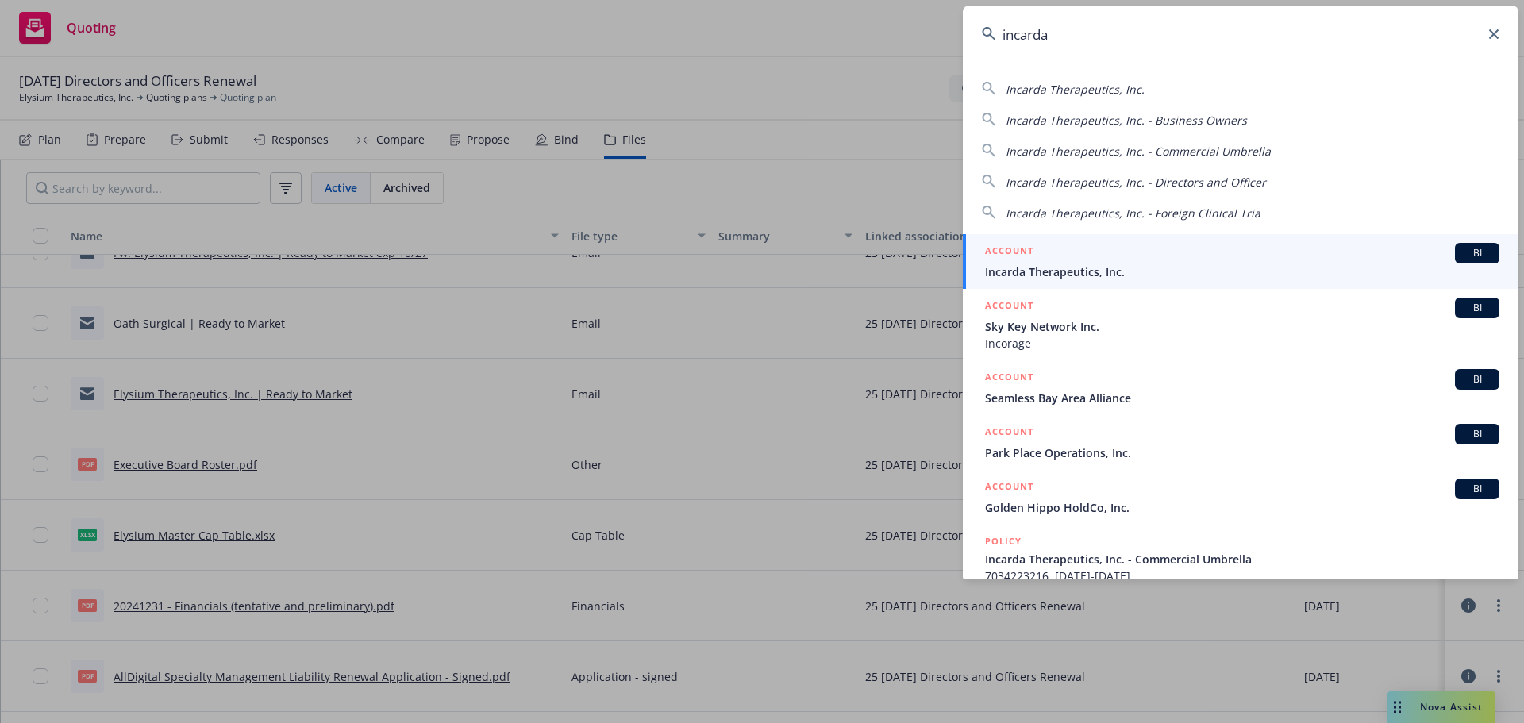
type input "incarda"
click at [1055, 265] on span "Incarda Therapeutics, Inc." at bounding box center [1242, 271] width 514 height 17
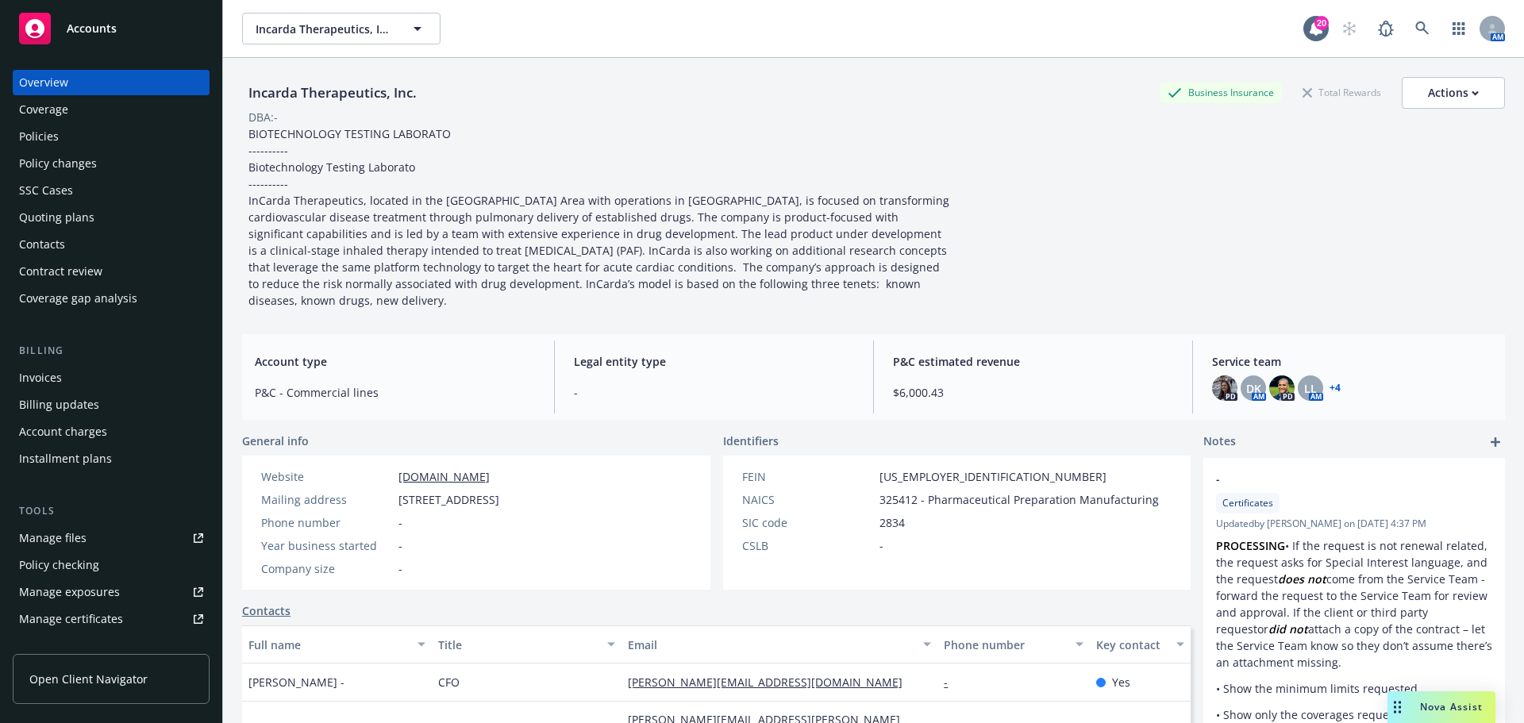
click at [121, 137] on div "Policies" at bounding box center [111, 136] width 184 height 25
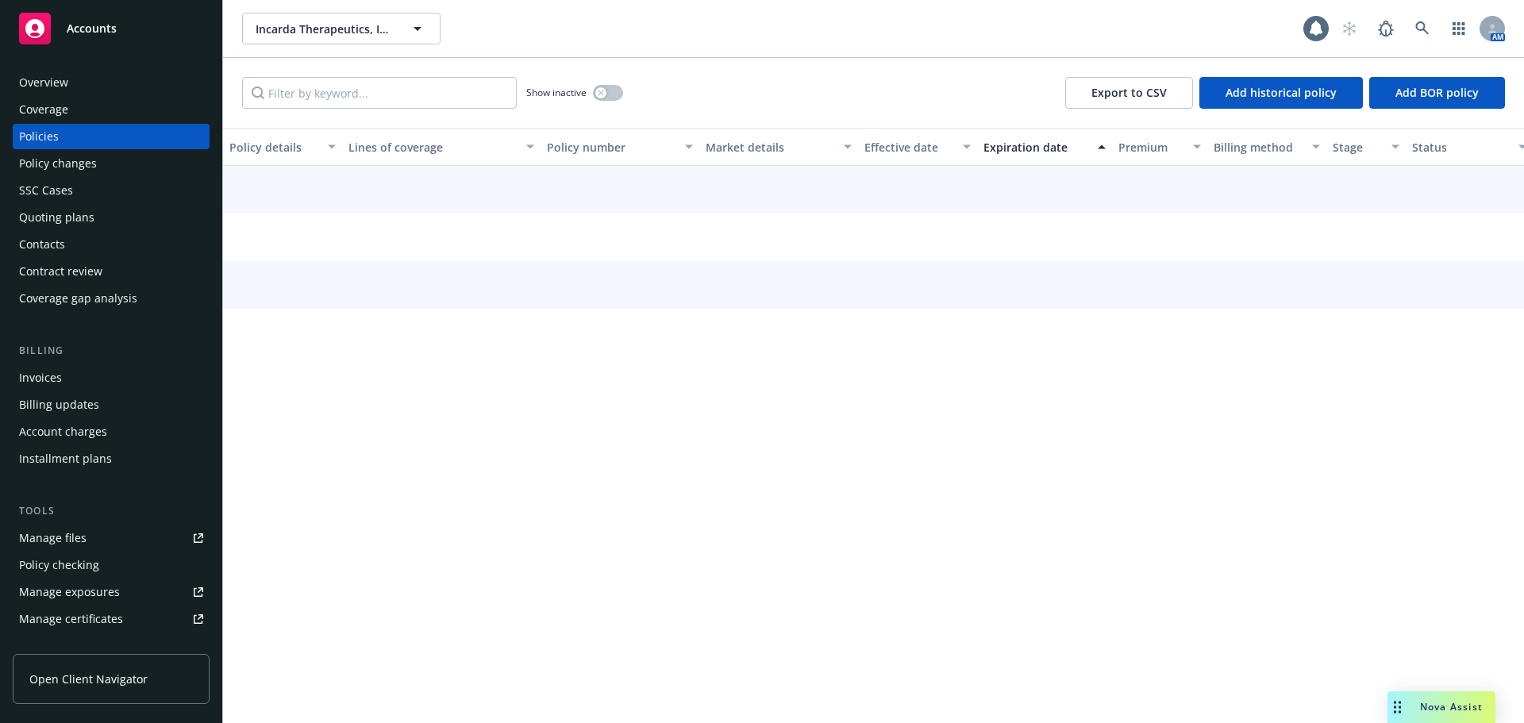
click at [104, 217] on div "Quoting plans" at bounding box center [111, 217] width 184 height 25
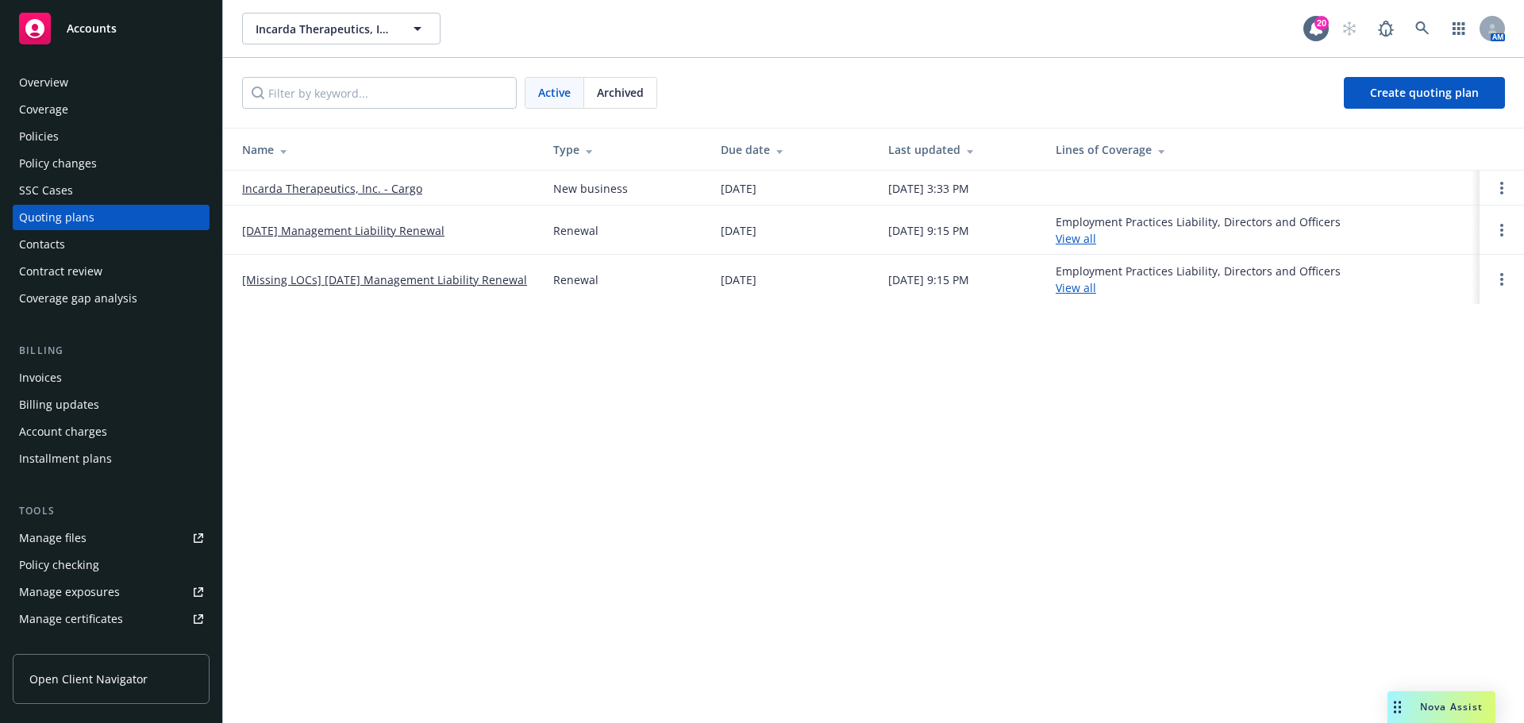
click at [378, 230] on link "[DATE] Management Liability Renewal" at bounding box center [343, 230] width 202 height 17
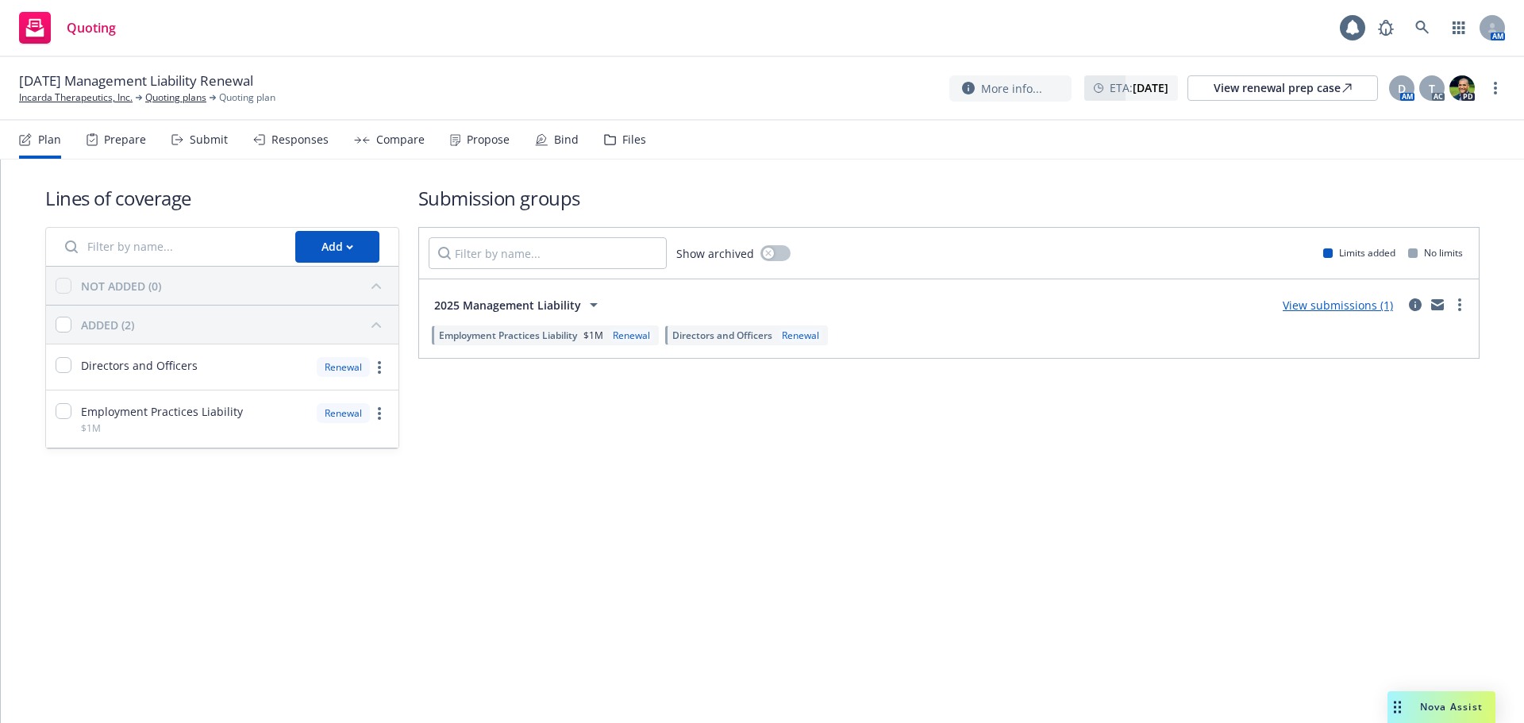
click at [622, 136] on div "Files" at bounding box center [634, 139] width 24 height 13
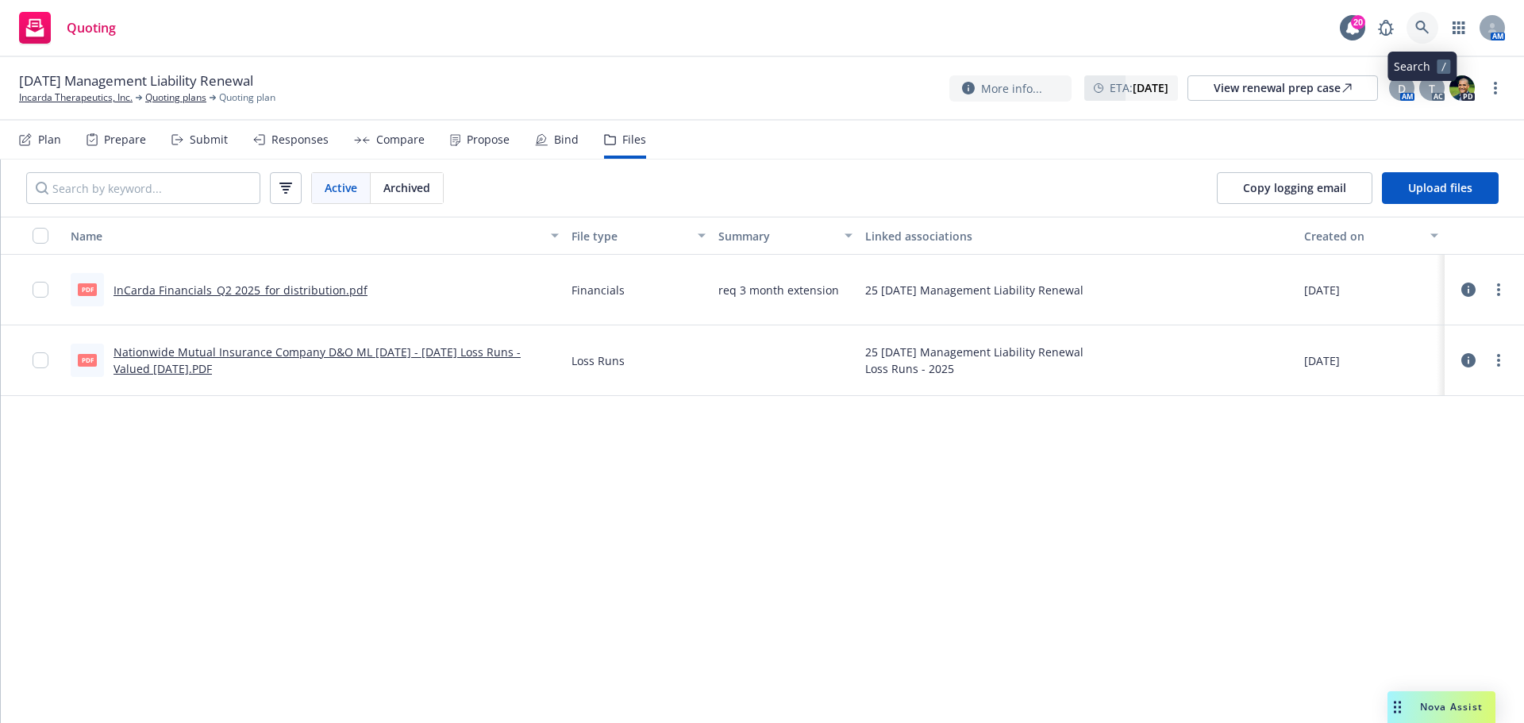
click at [1420, 29] on icon at bounding box center [1421, 27] width 13 height 13
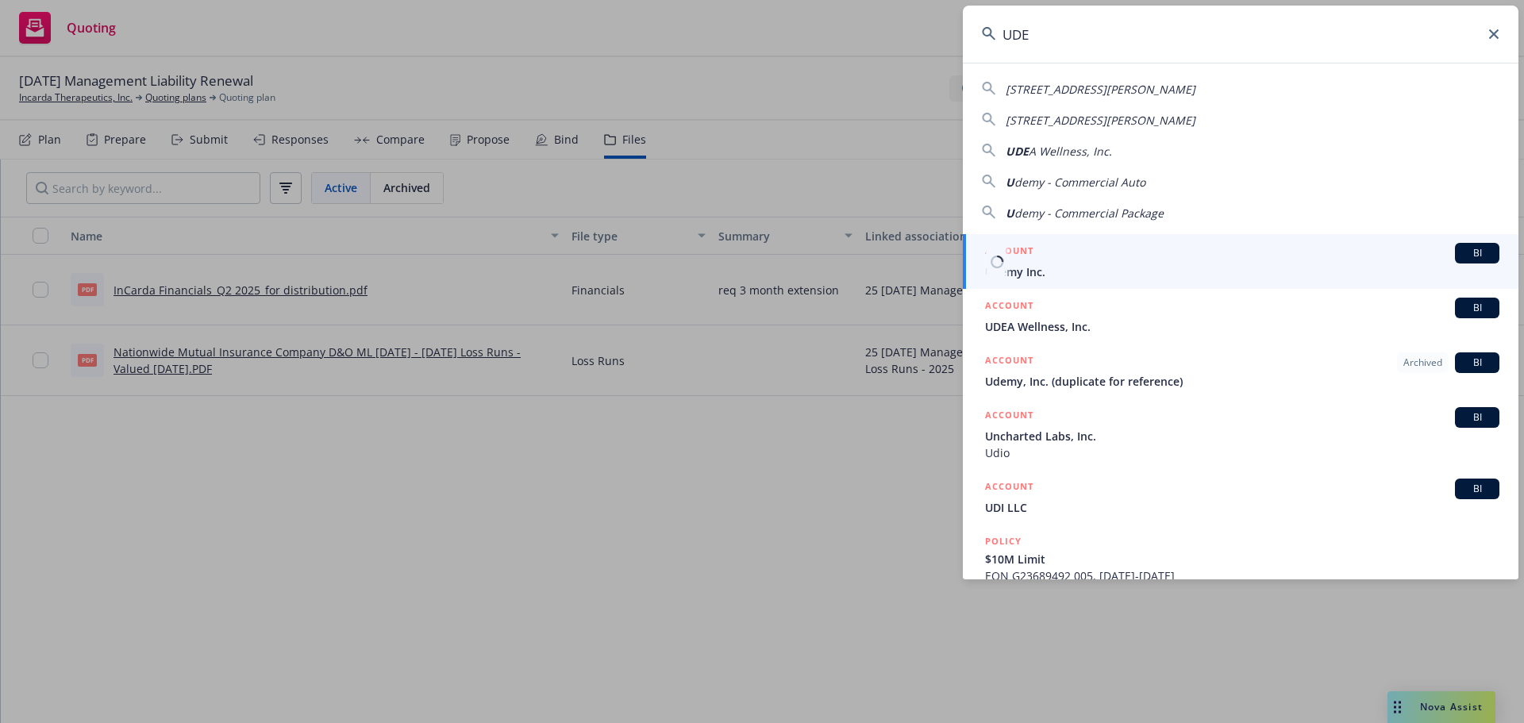
type input "UDE"
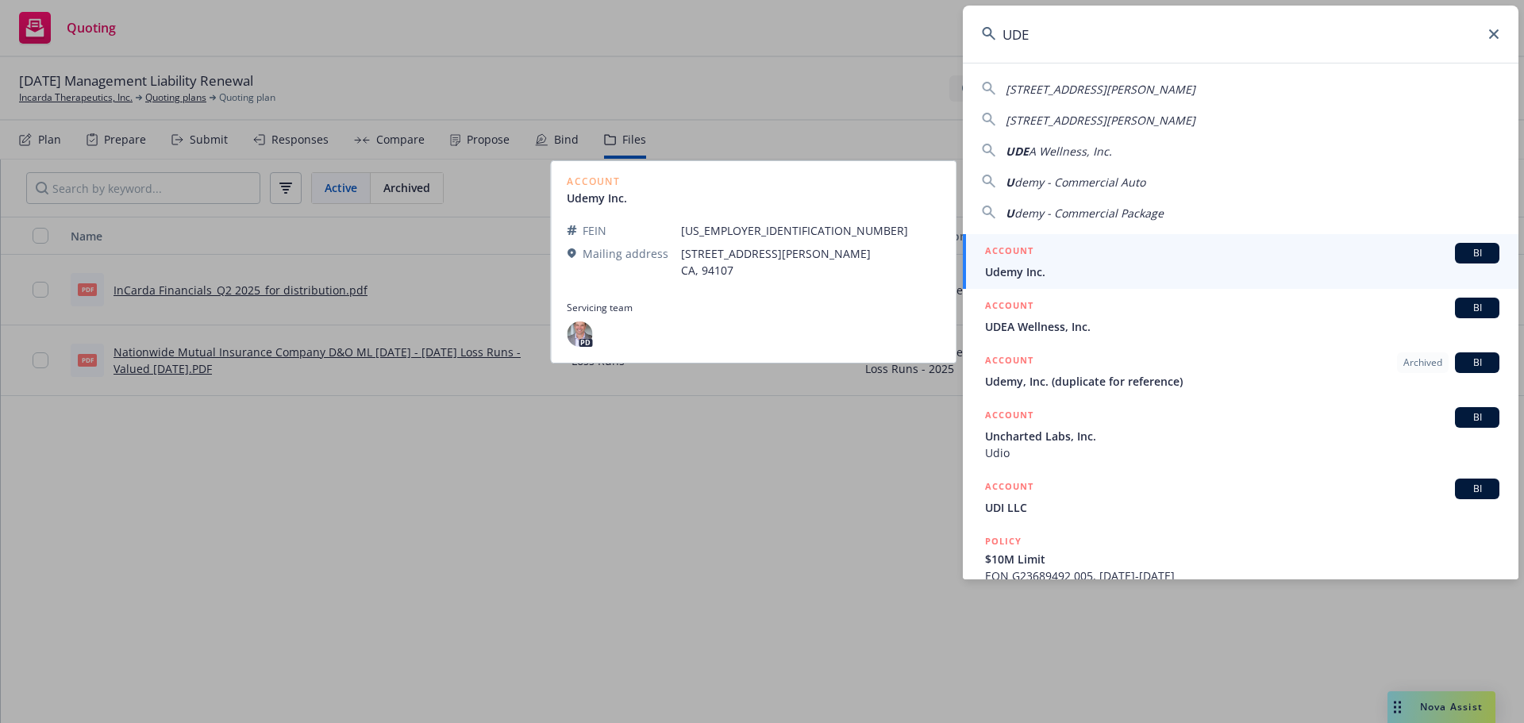
click at [1116, 266] on span "Udemy Inc." at bounding box center [1242, 271] width 514 height 17
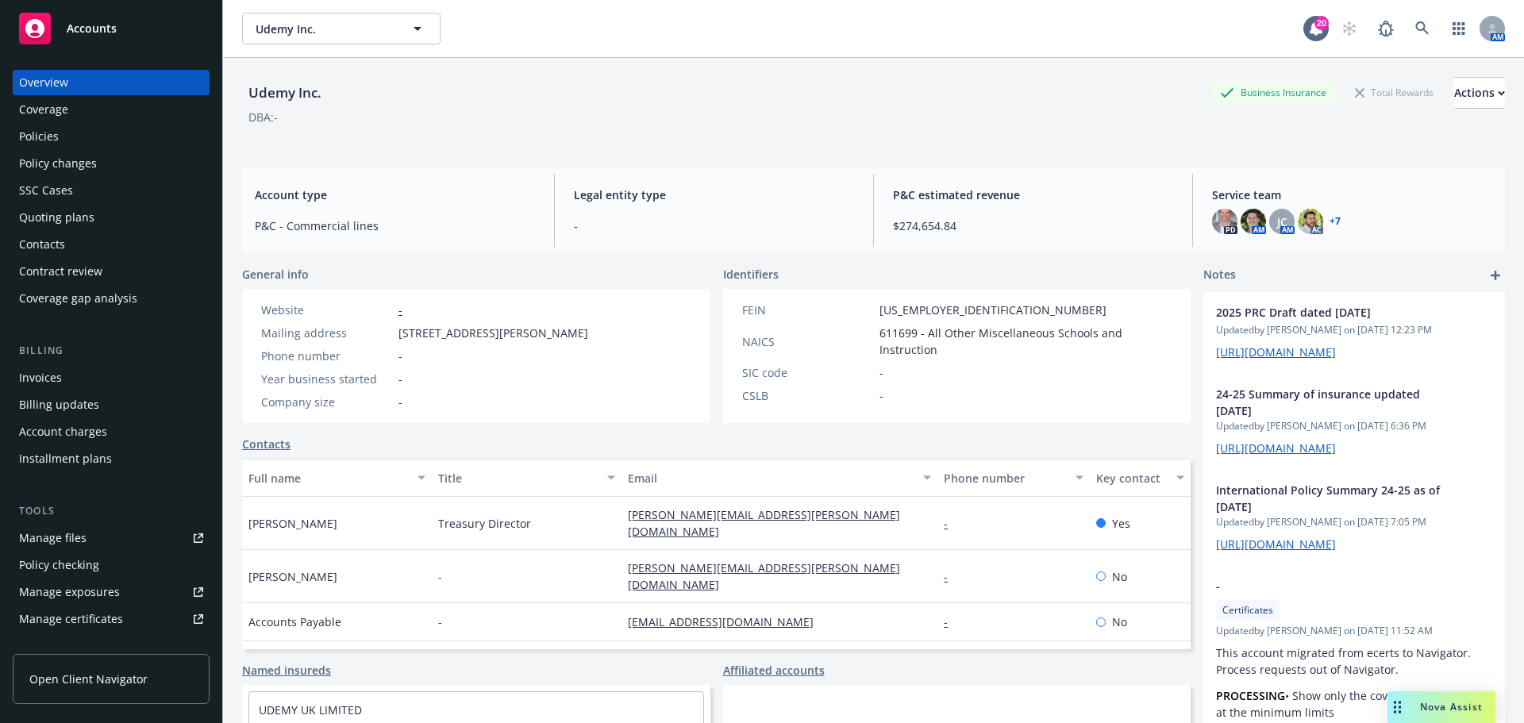
click at [129, 144] on div "Policies" at bounding box center [111, 136] width 184 height 25
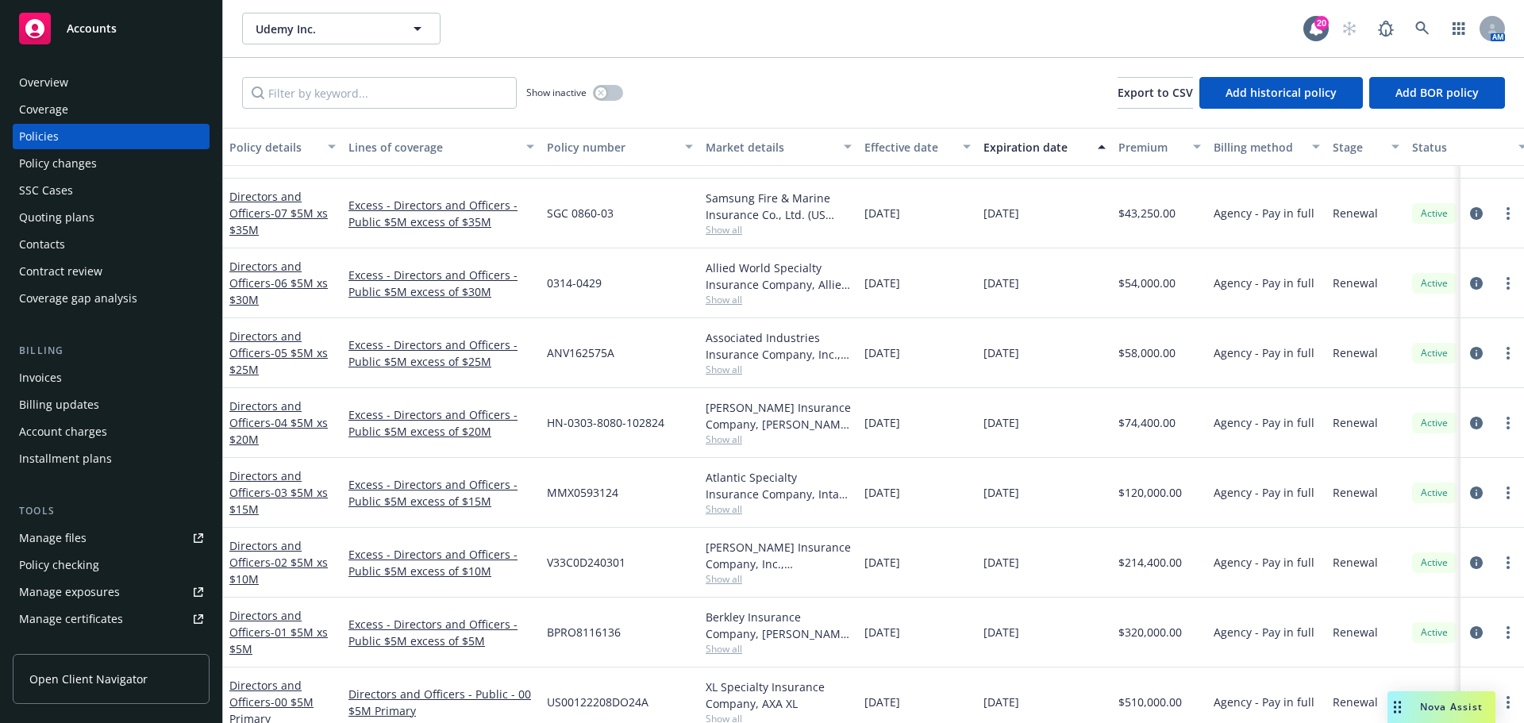
scroll to position [556, 0]
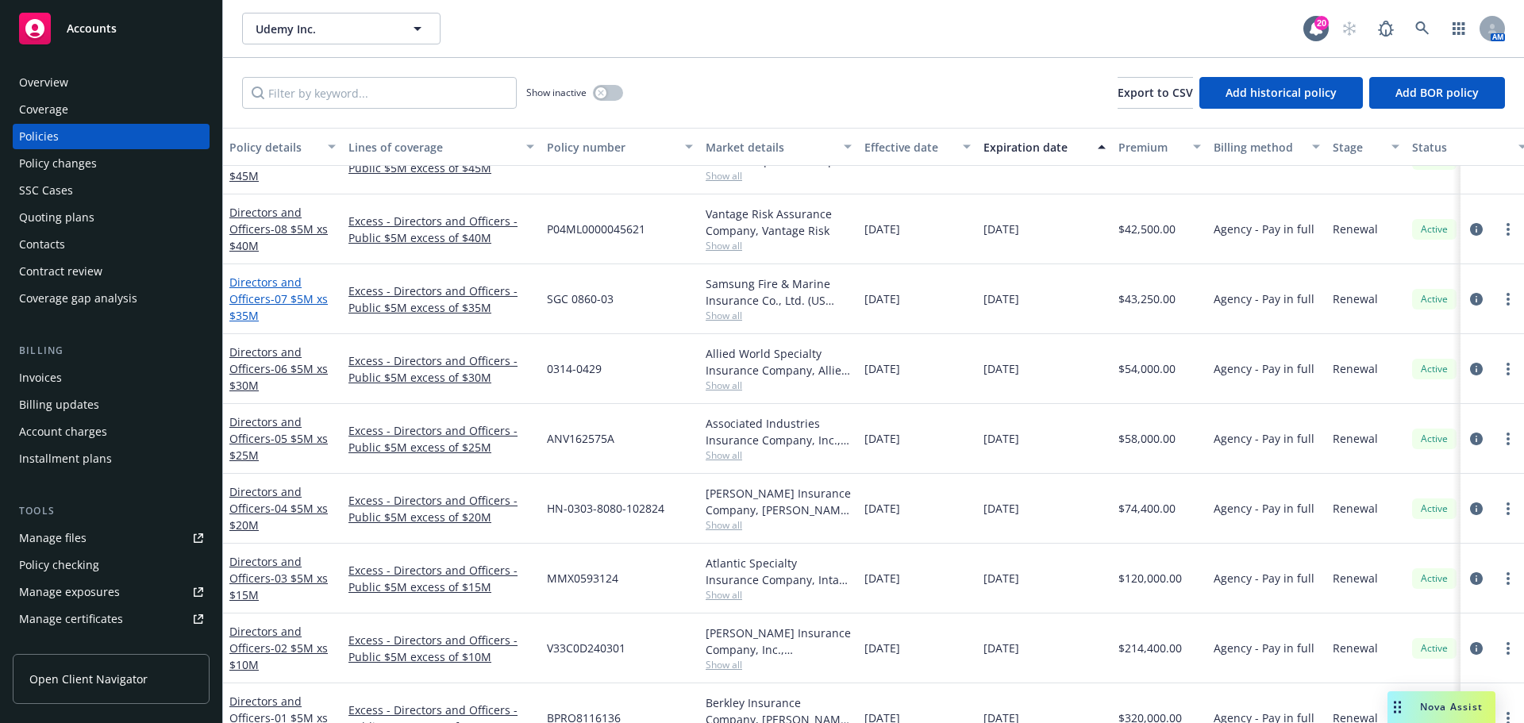
click at [268, 294] on link "Directors and Officers - 07 $5M xs $35M" at bounding box center [278, 299] width 98 height 48
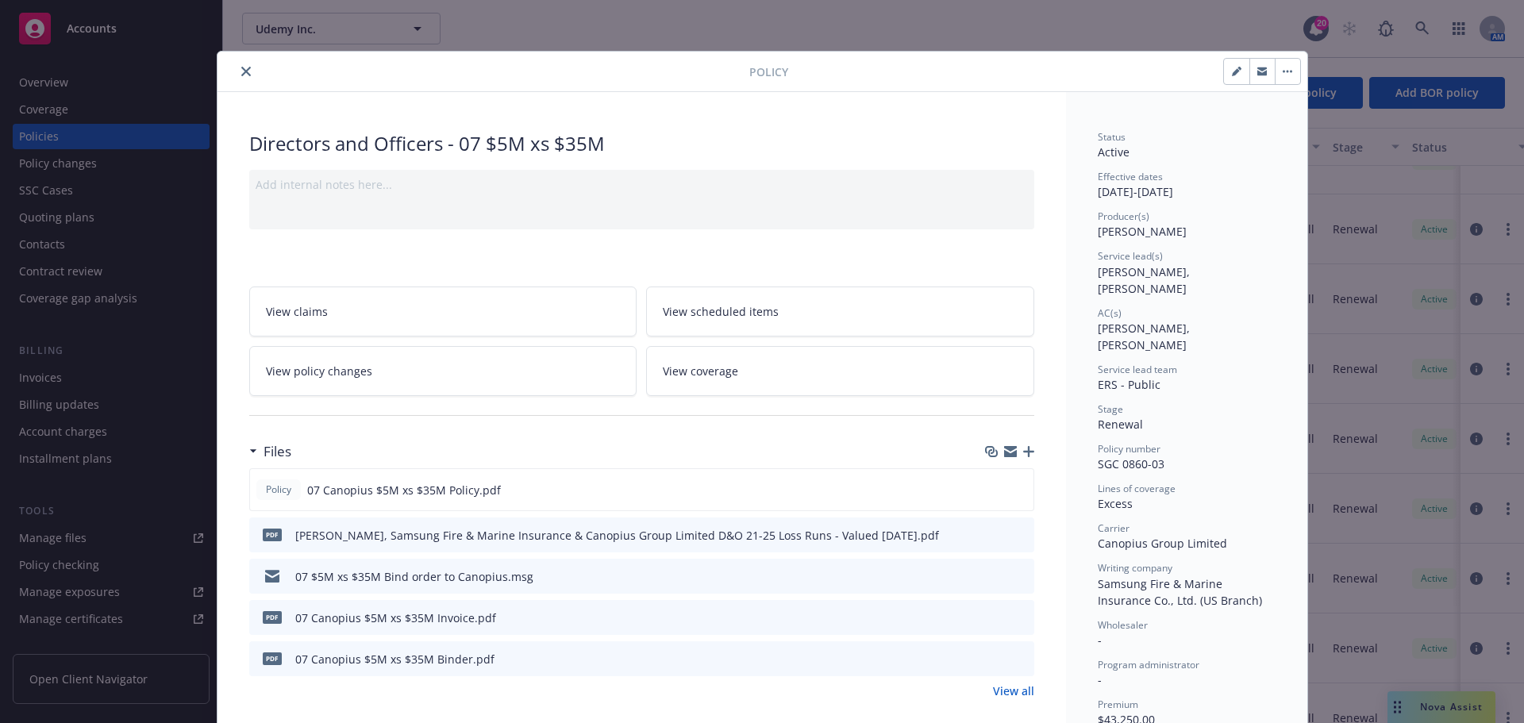
click at [237, 80] on button "close" at bounding box center [246, 71] width 19 height 19
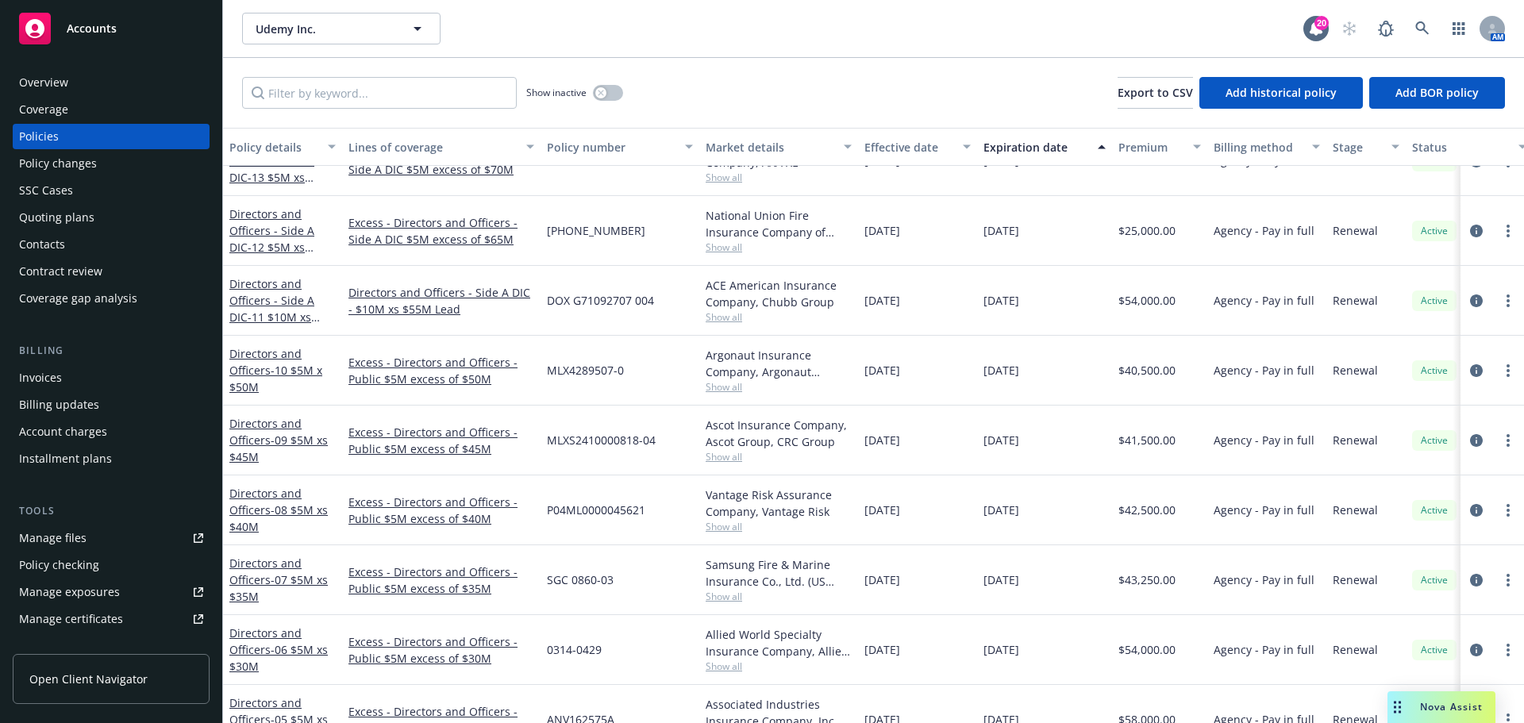
scroll to position [238, 0]
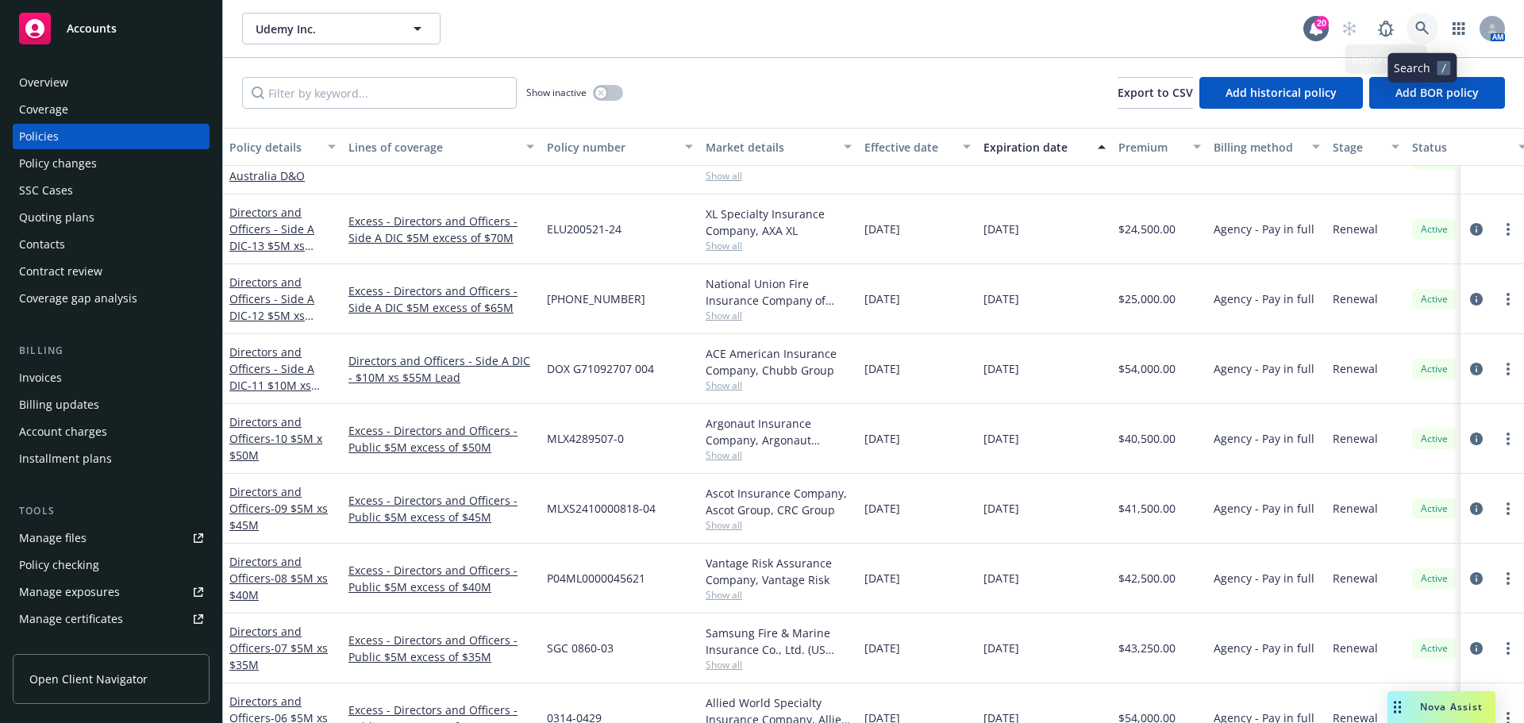
click at [1419, 30] on icon at bounding box center [1421, 27] width 13 height 13
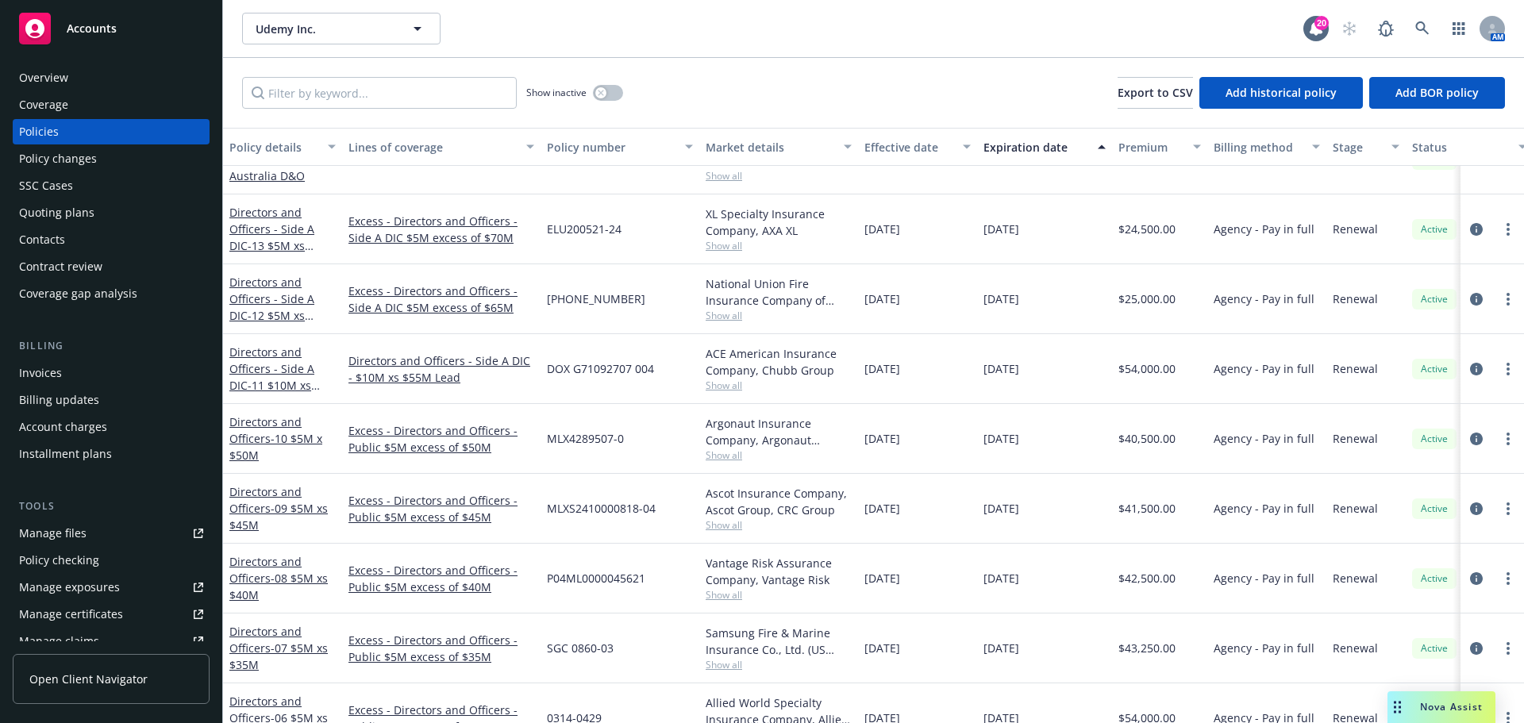
scroll to position [0, 0]
click at [135, 237] on div "Contacts" at bounding box center [111, 244] width 184 height 25
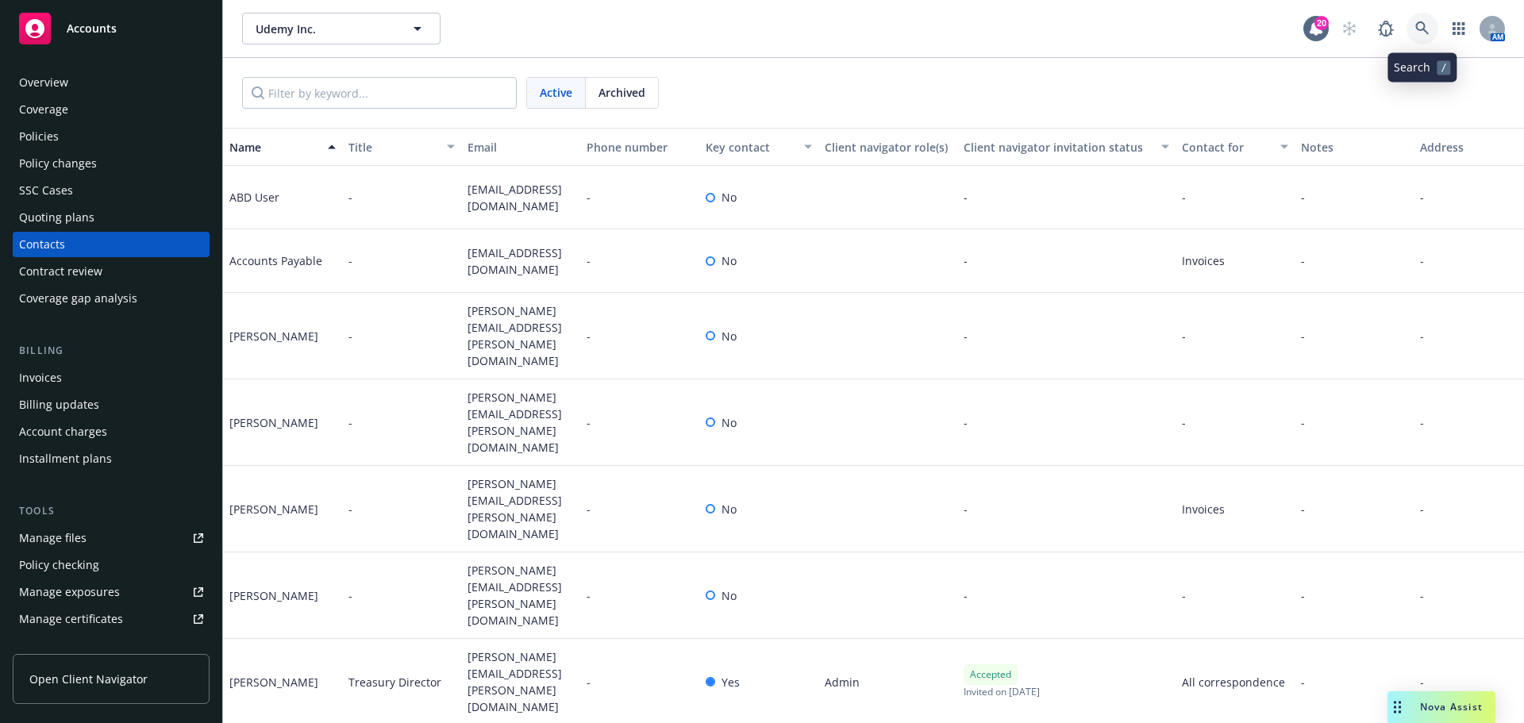
click at [1418, 28] on icon at bounding box center [1422, 28] width 14 height 14
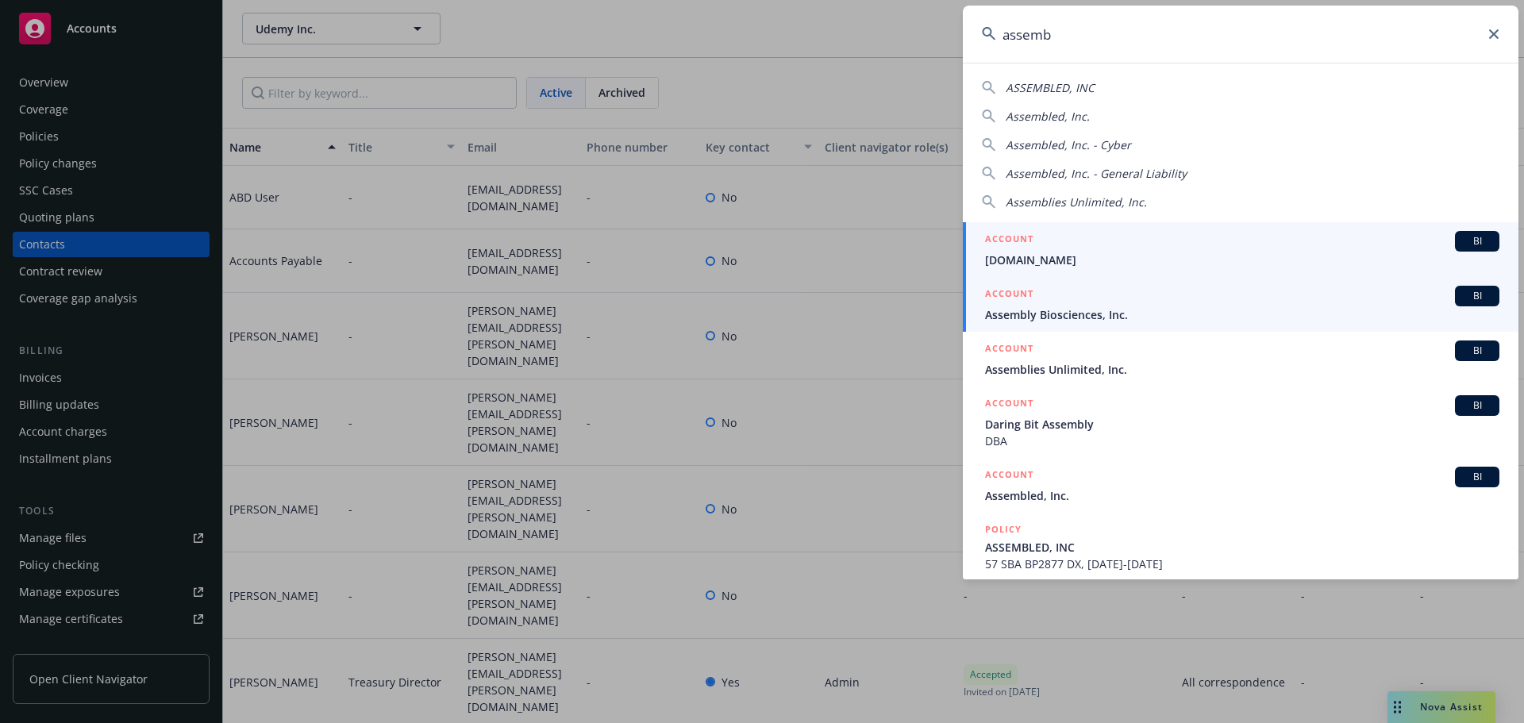
type input "assemb"
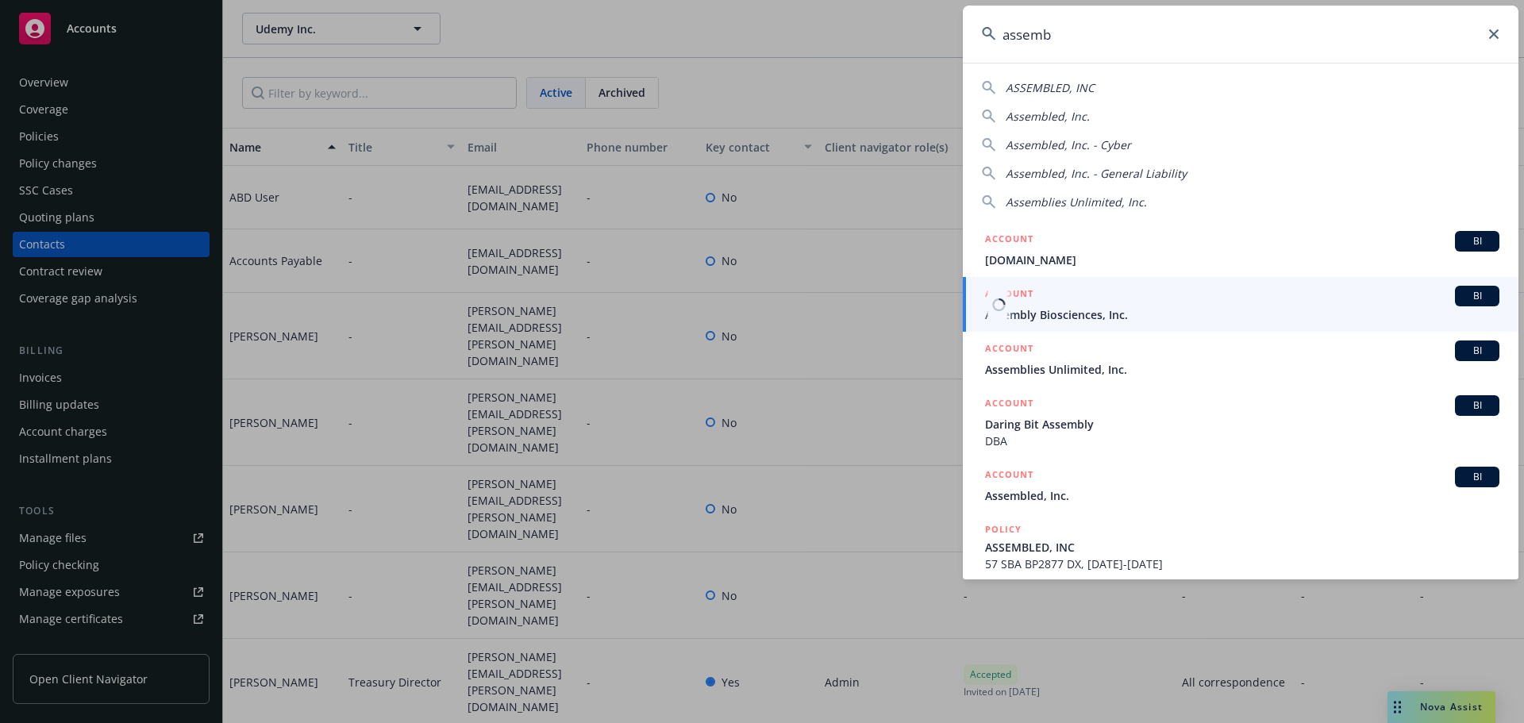
click at [1144, 313] on span "Assembly Biosciences, Inc." at bounding box center [1242, 314] width 514 height 17
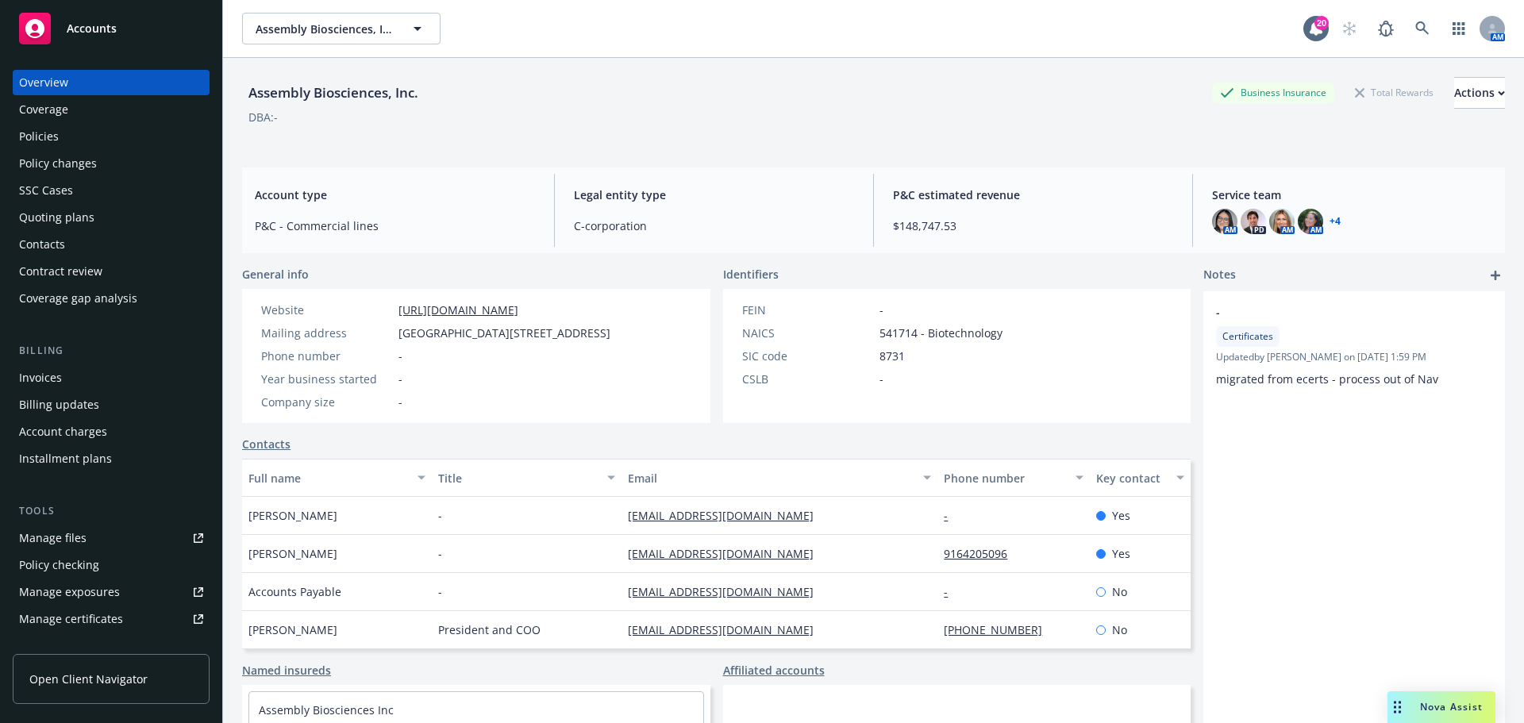
click at [60, 256] on div "Contacts" at bounding box center [42, 244] width 46 height 25
